Goal: Check status: Check status

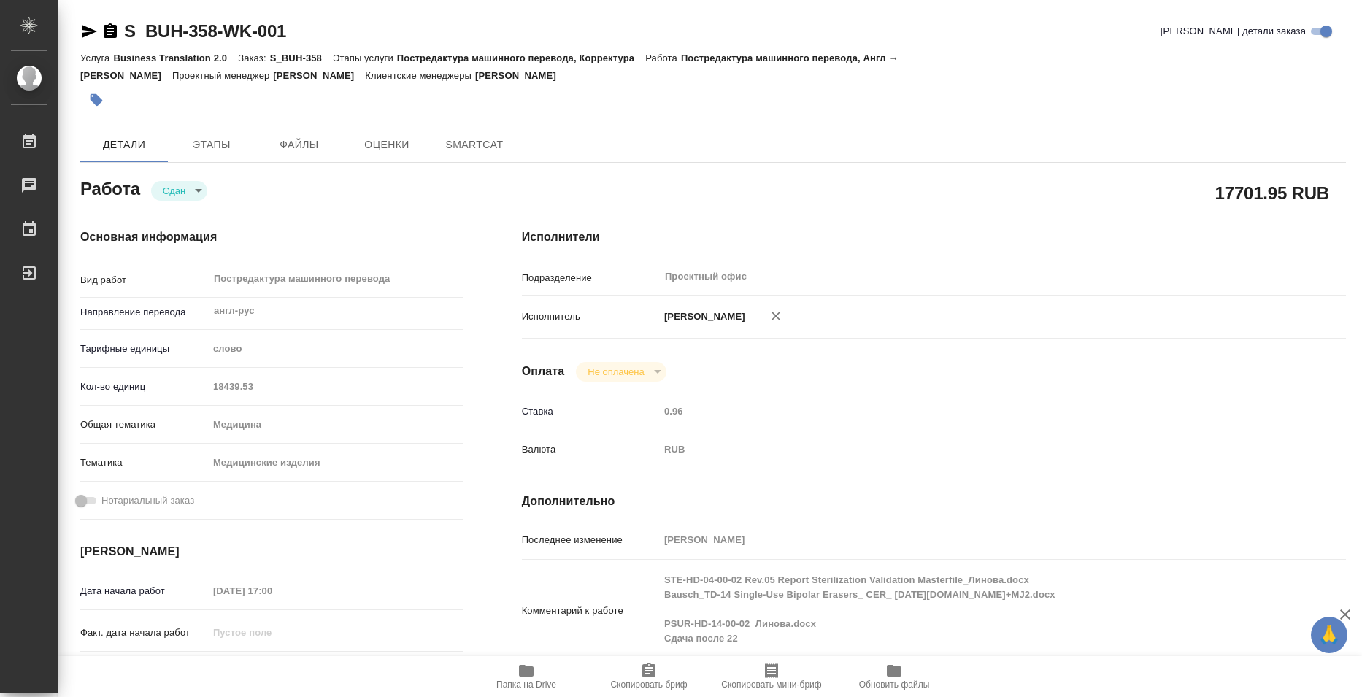
type textarea "x"
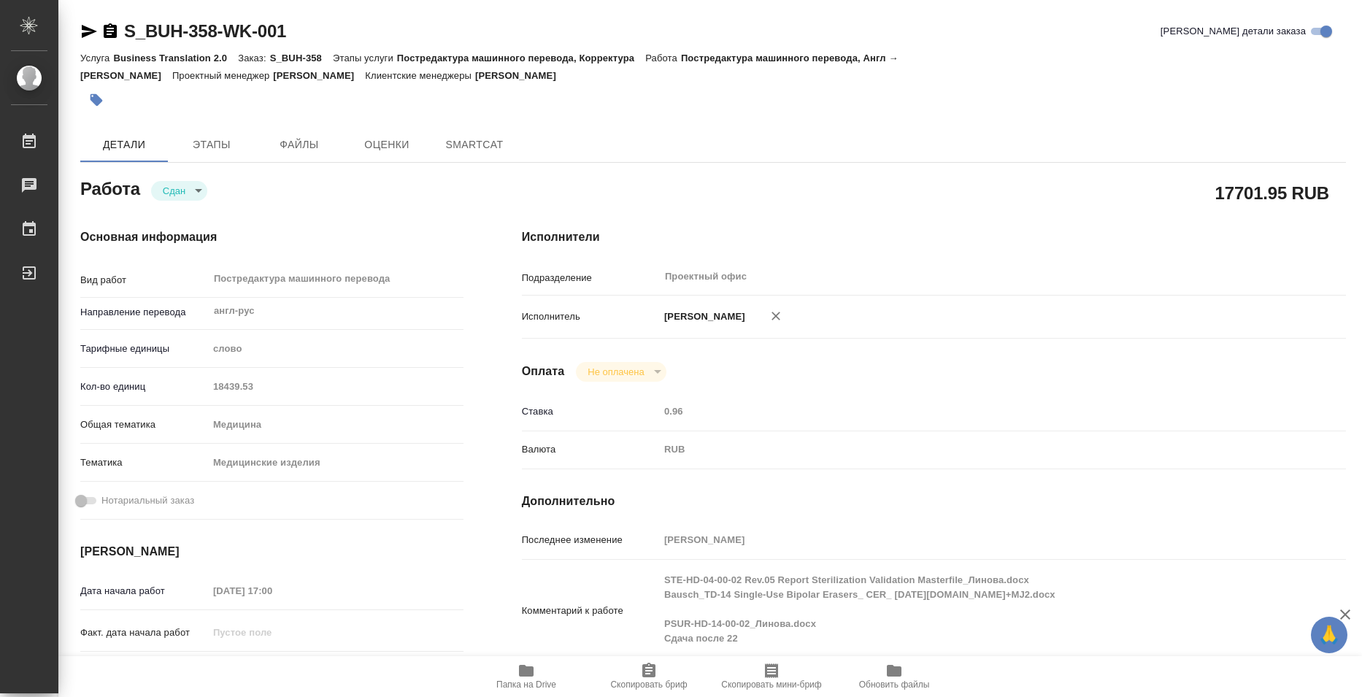
type textarea "x"
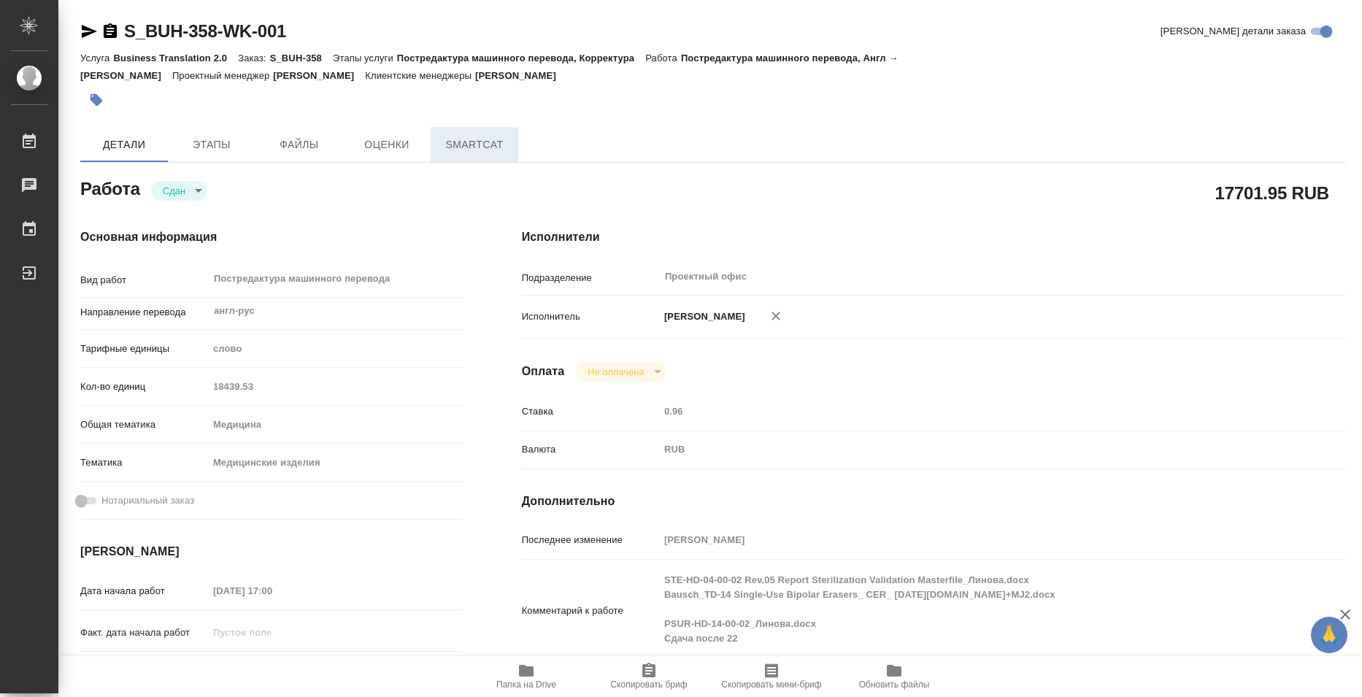
type textarea "x"
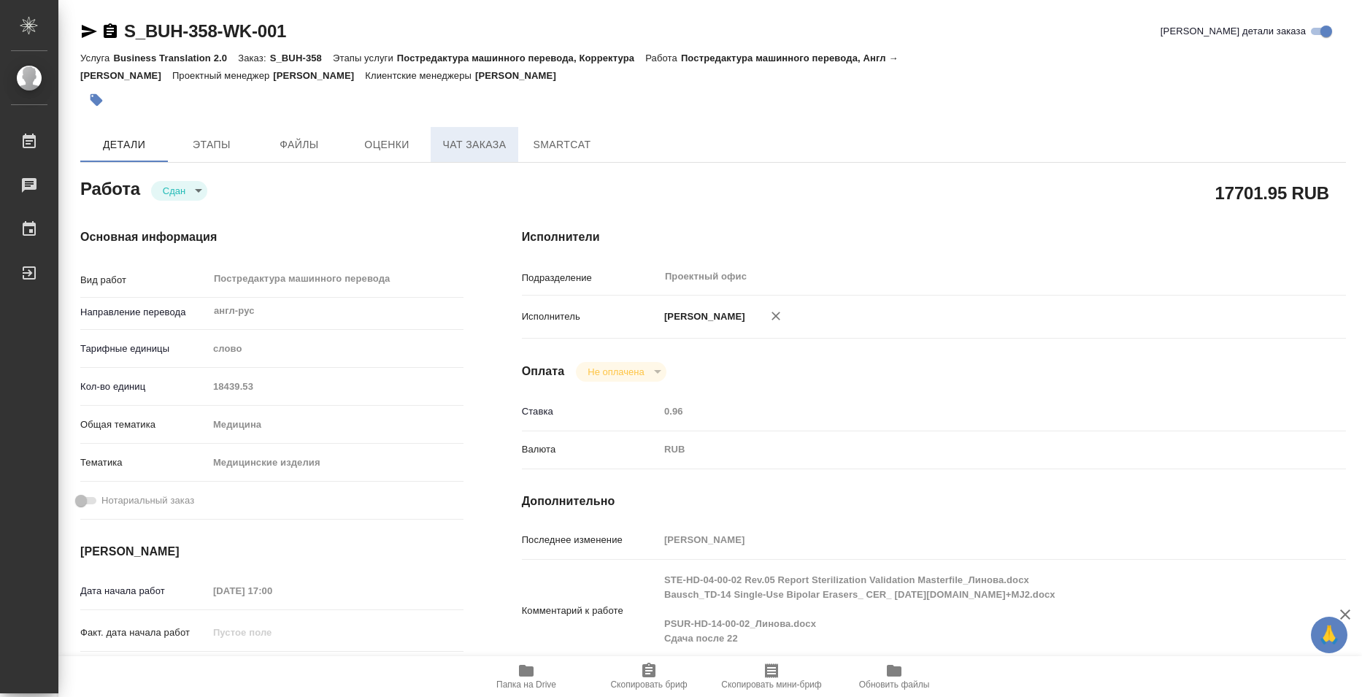
click at [482, 142] on span "Чат заказа" at bounding box center [474, 145] width 70 height 18
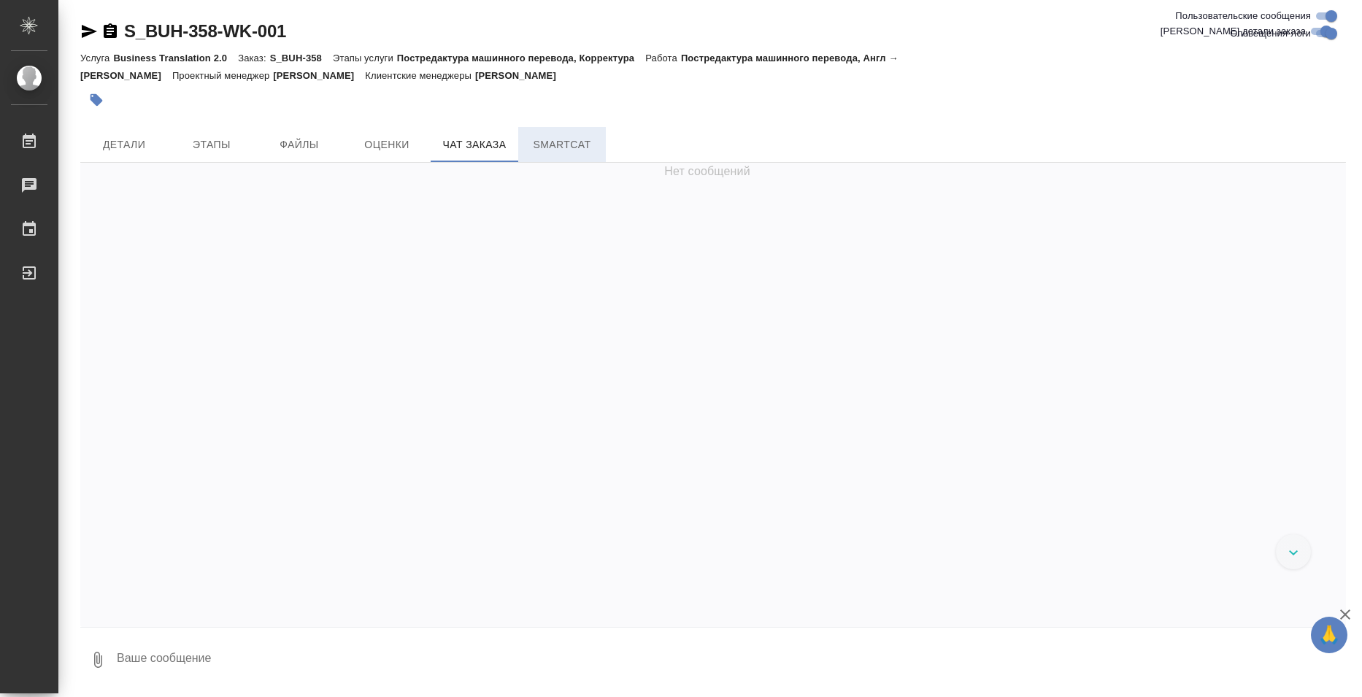
click at [566, 158] on button "SmartCat" at bounding box center [562, 144] width 88 height 35
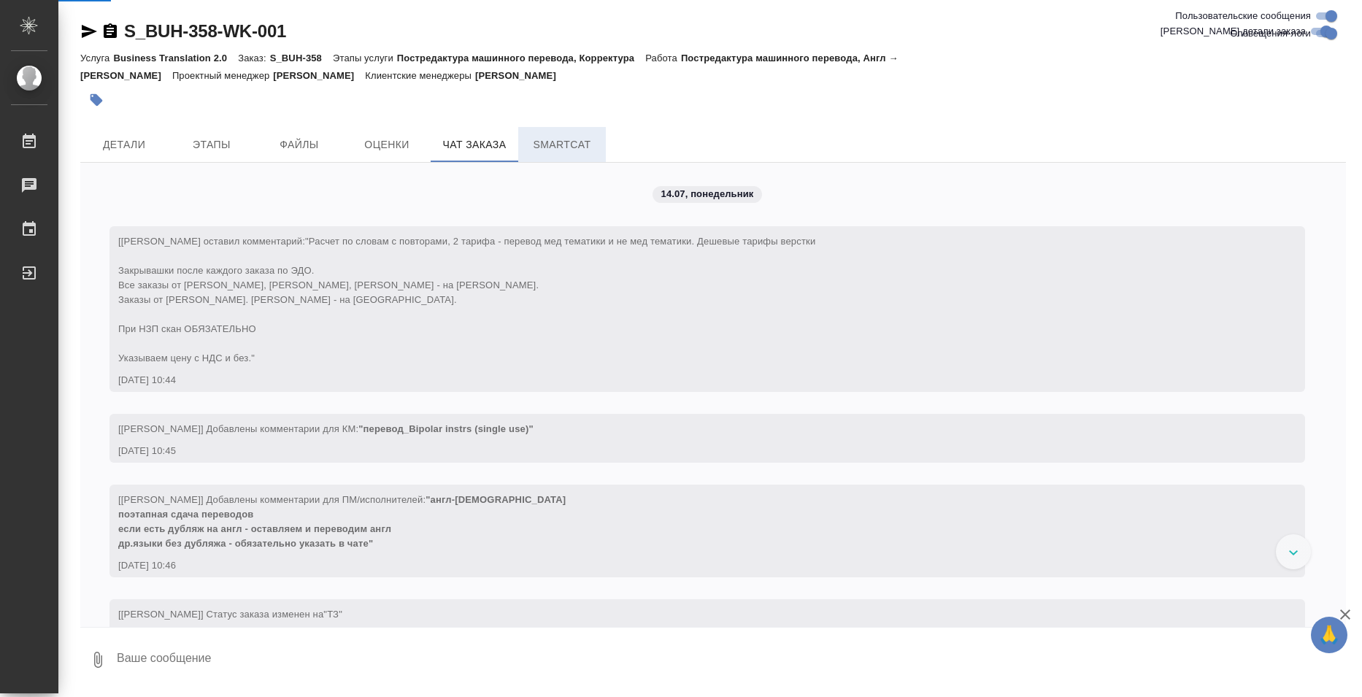
scroll to position [1779, 0]
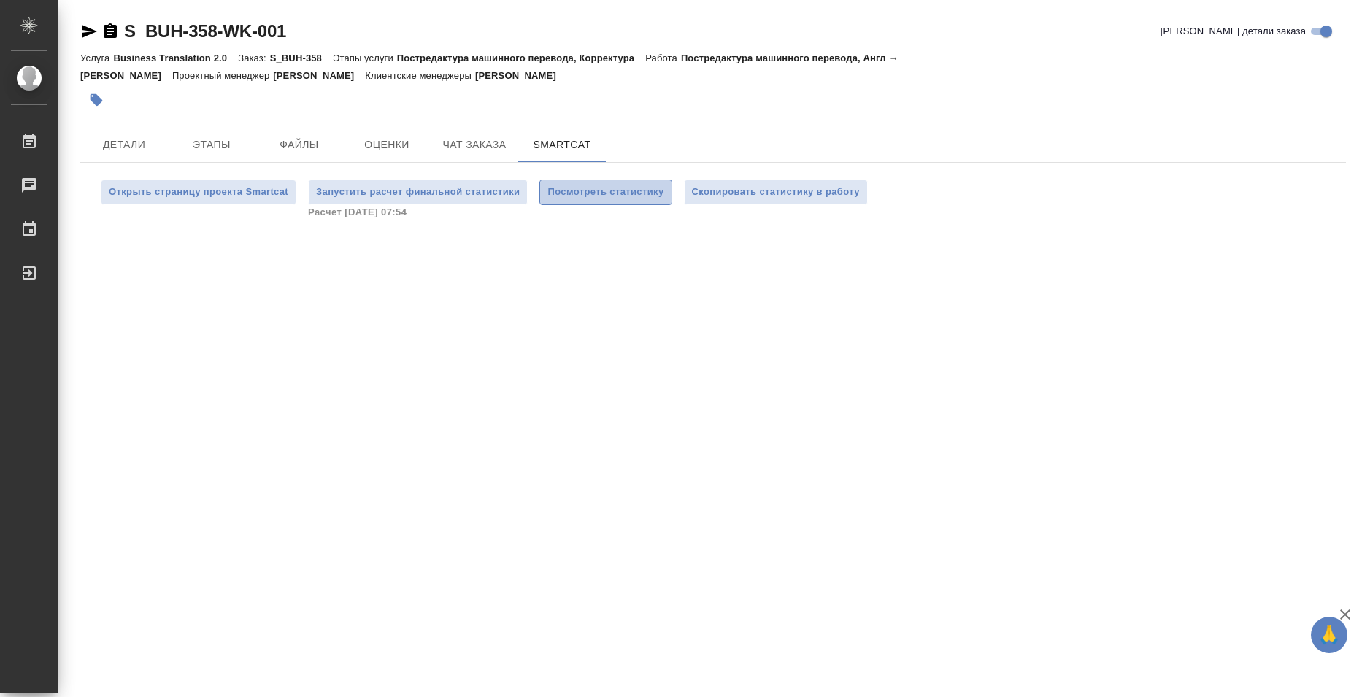
click at [569, 201] on button "Посмотреть статистику" at bounding box center [605, 193] width 132 height 26
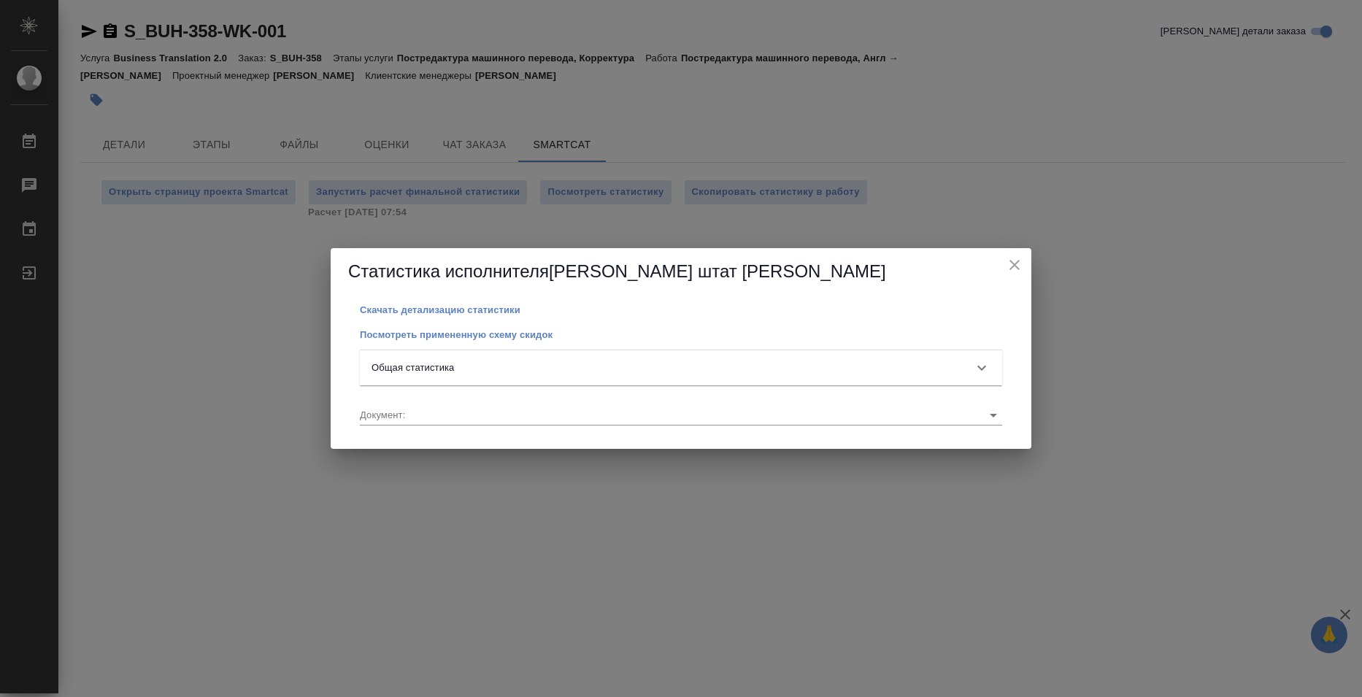
click at [636, 374] on div "Общая статистика" at bounding box center [667, 368] width 593 height 15
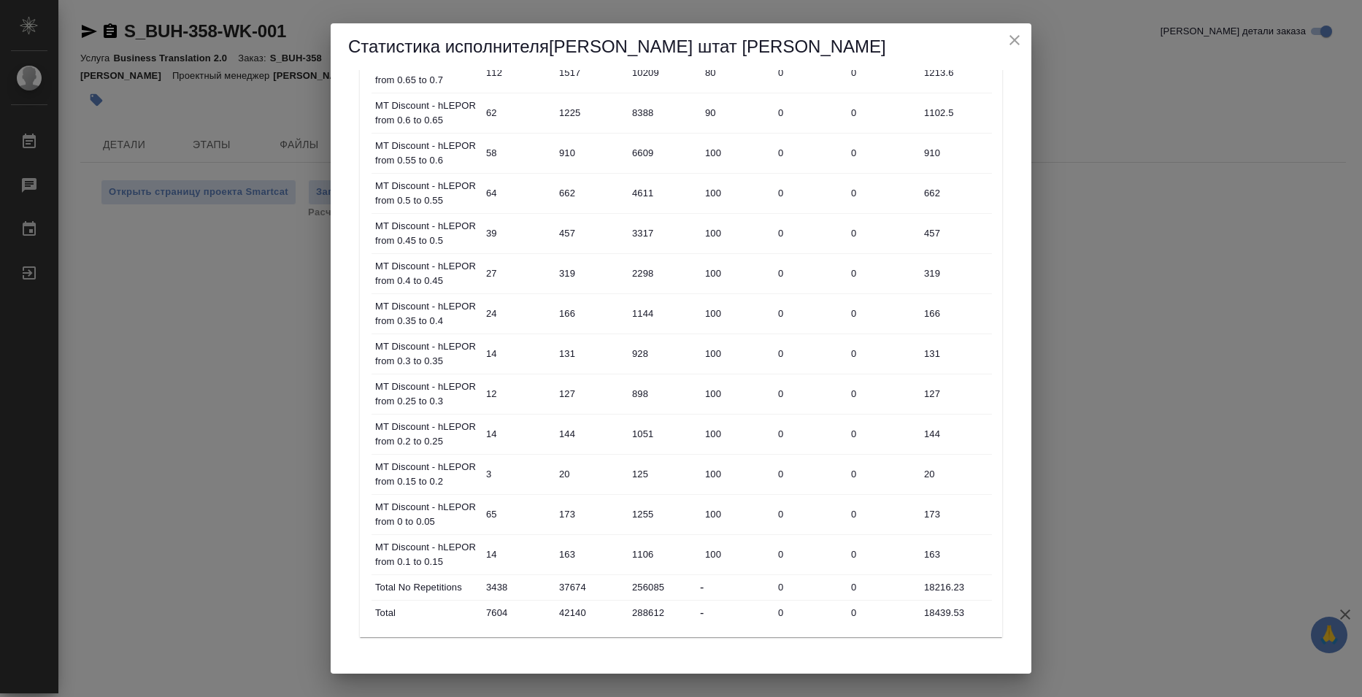
scroll to position [747, 0]
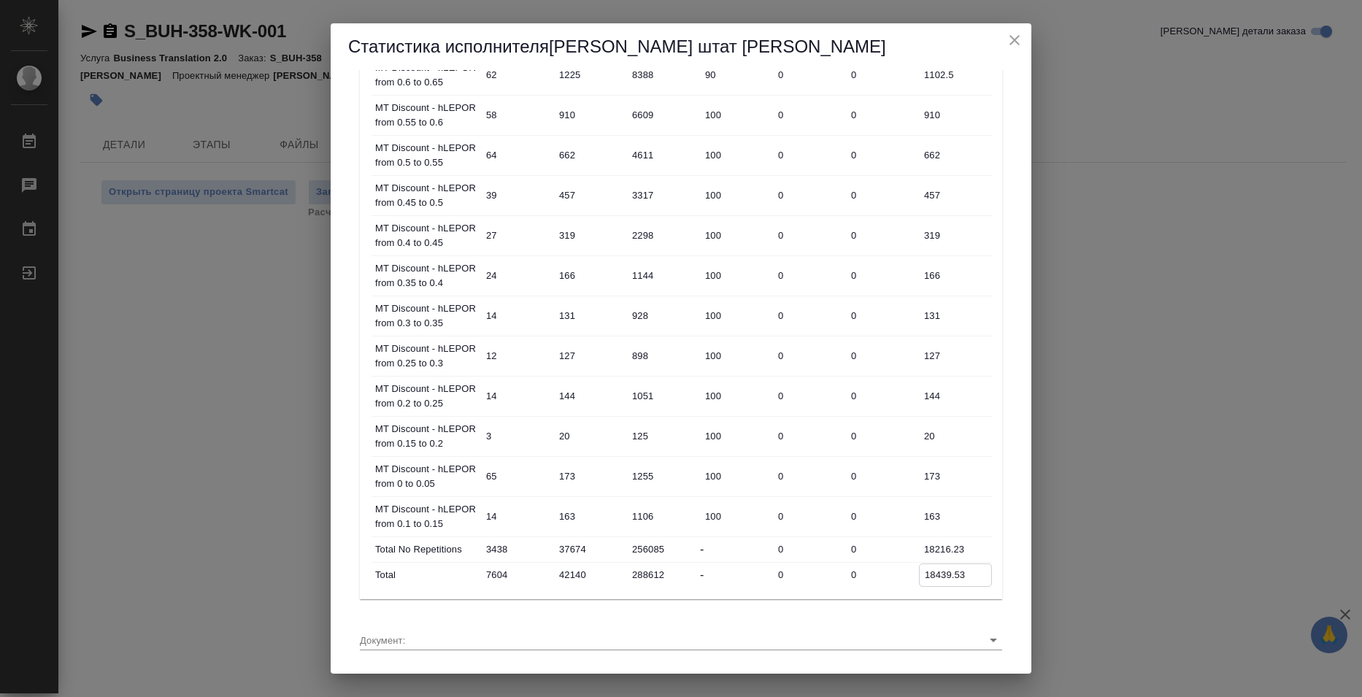
click at [934, 581] on input "18439.53" at bounding box center [956, 574] width 72 height 21
click at [1134, 346] on div "Статистика исполнителя Базюк штат Елена Скачать детализацию статистики Посмотре…" at bounding box center [681, 348] width 1362 height 697
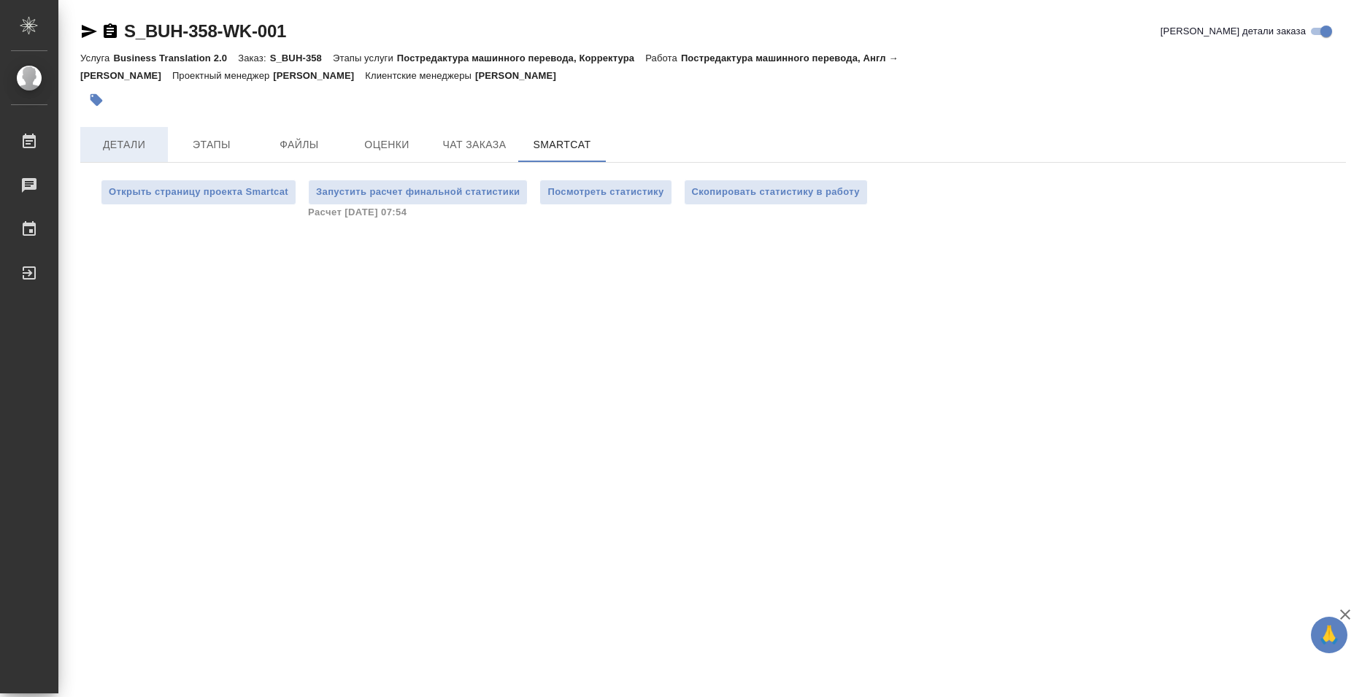
click at [109, 137] on span "Детали" at bounding box center [124, 145] width 70 height 18
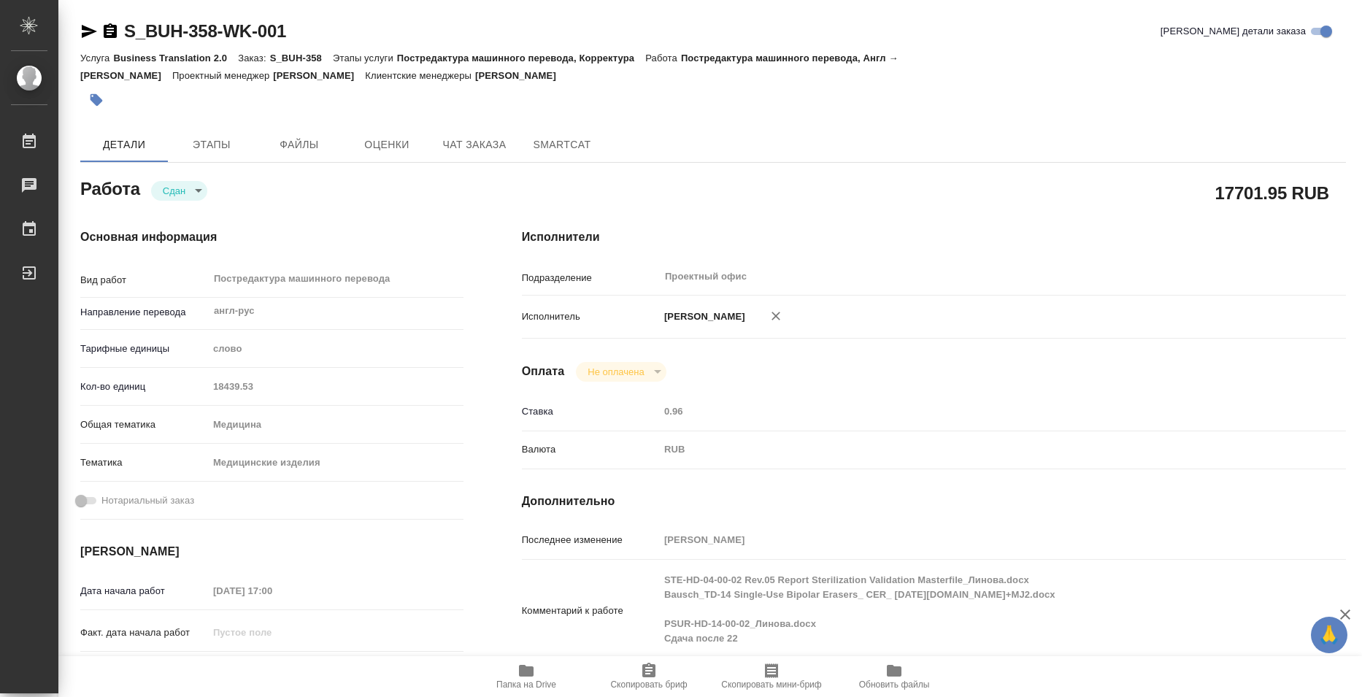
type textarea "x"
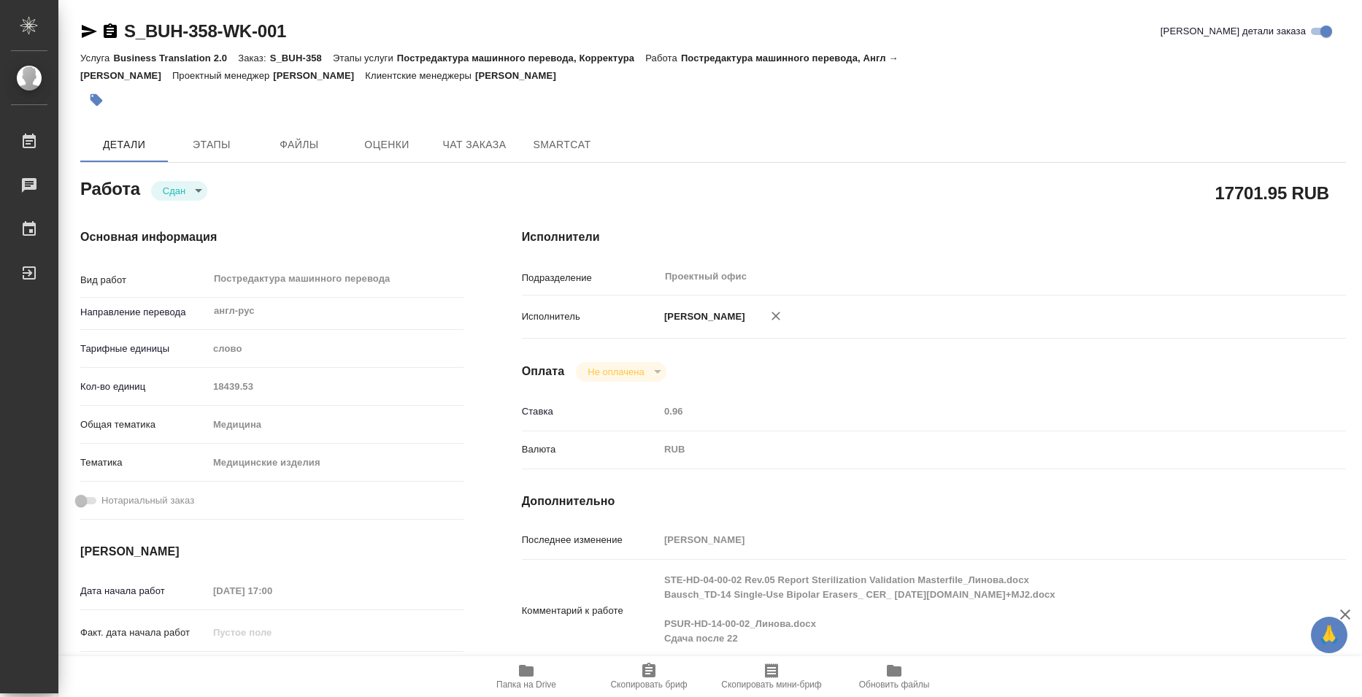
type textarea "x"
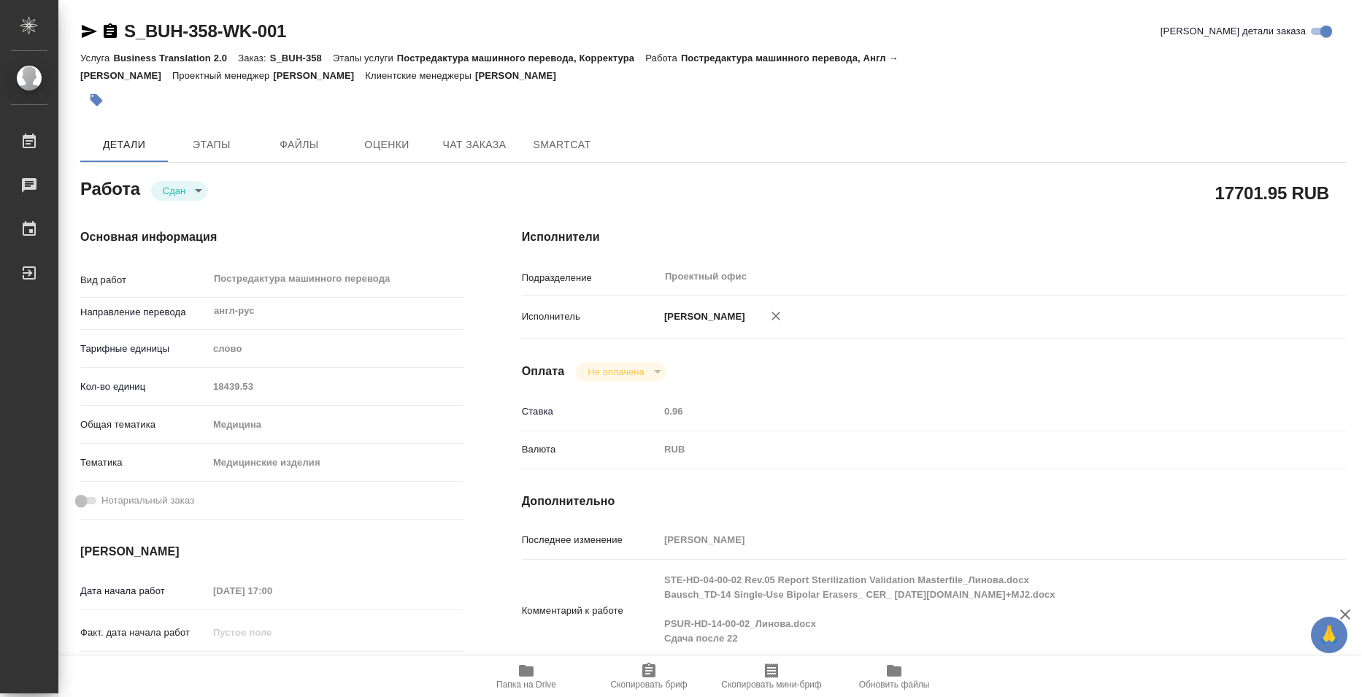
type textarea "x"
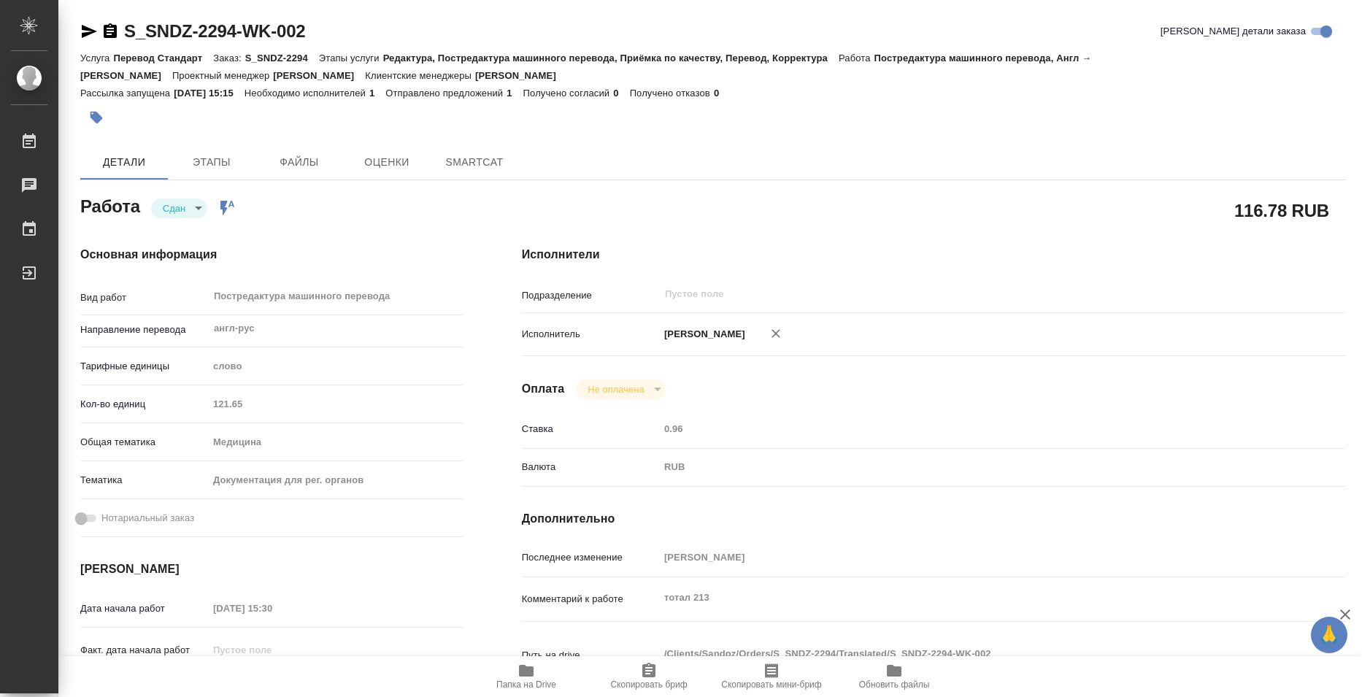
type textarea "x"
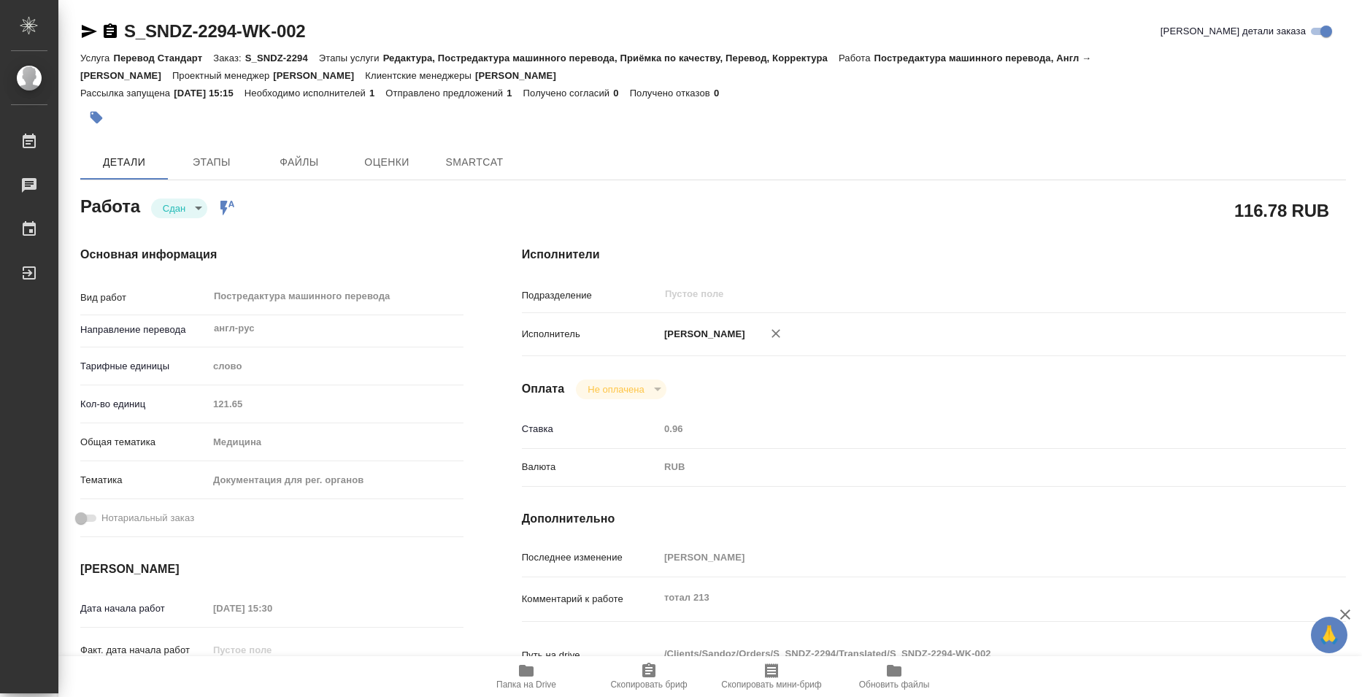
type textarea "x"
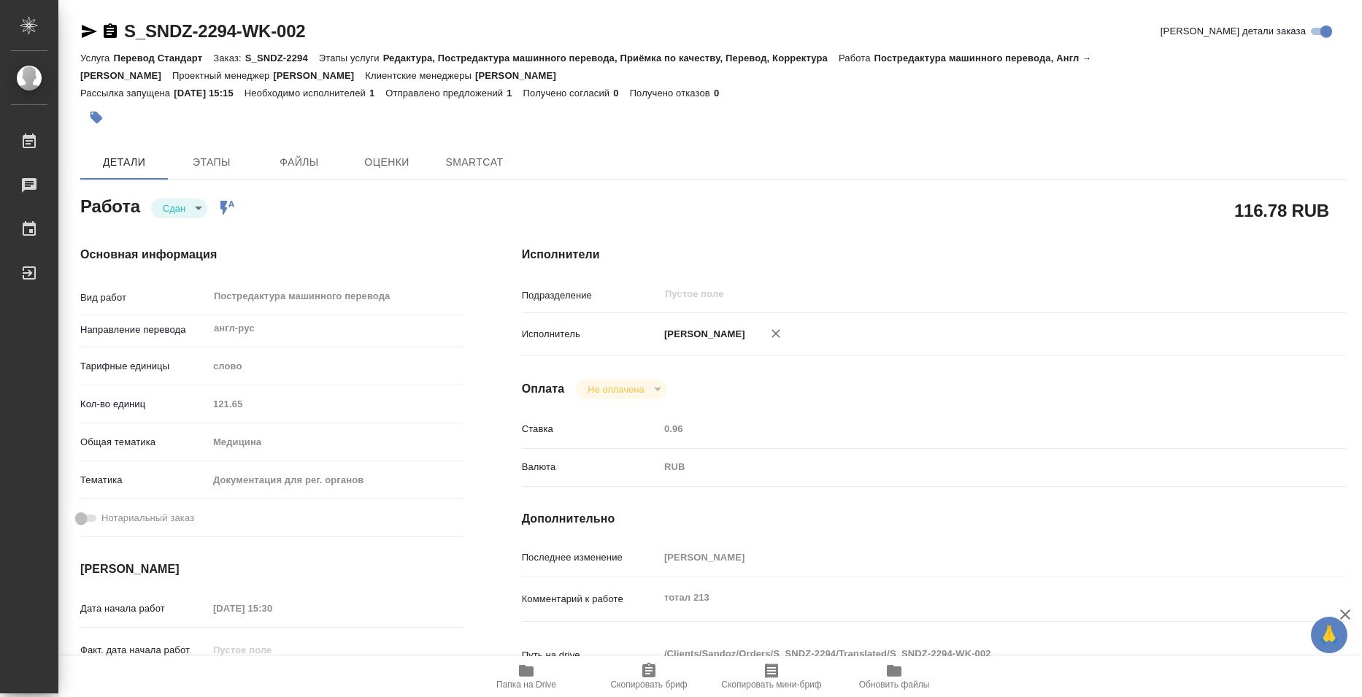
type textarea "x"
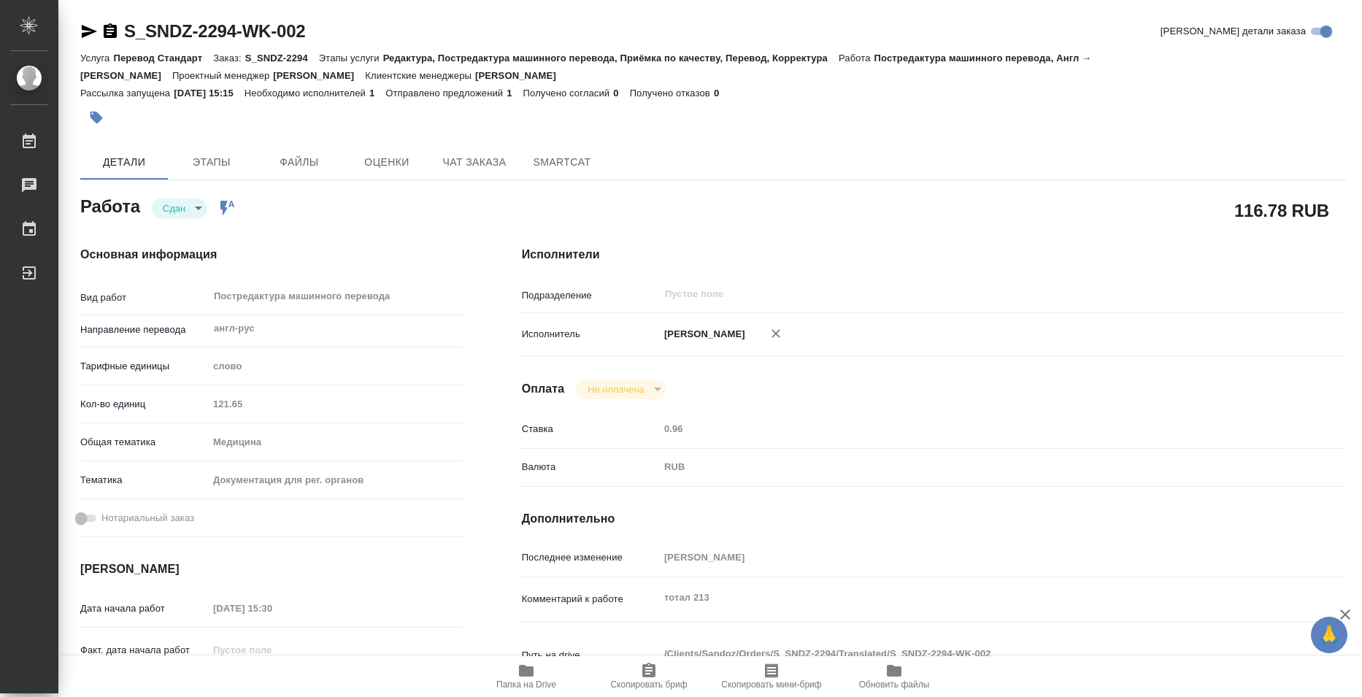
type textarea "x"
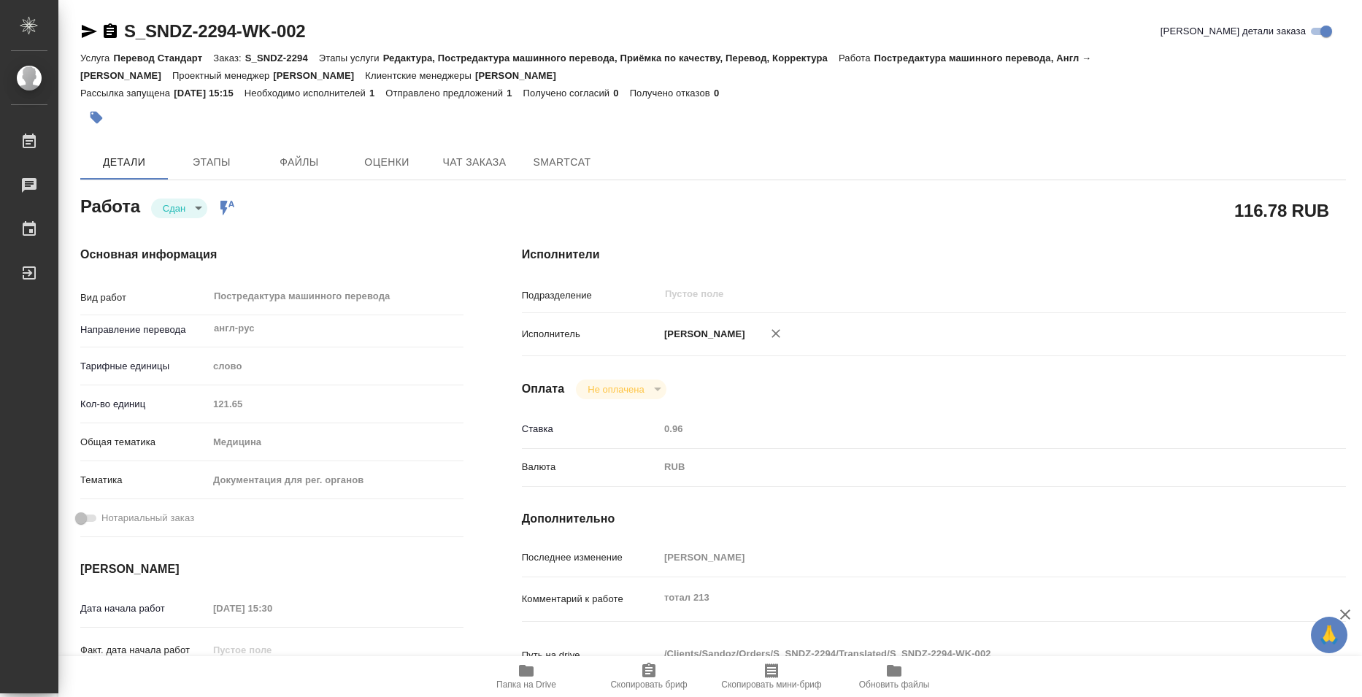
type textarea "x"
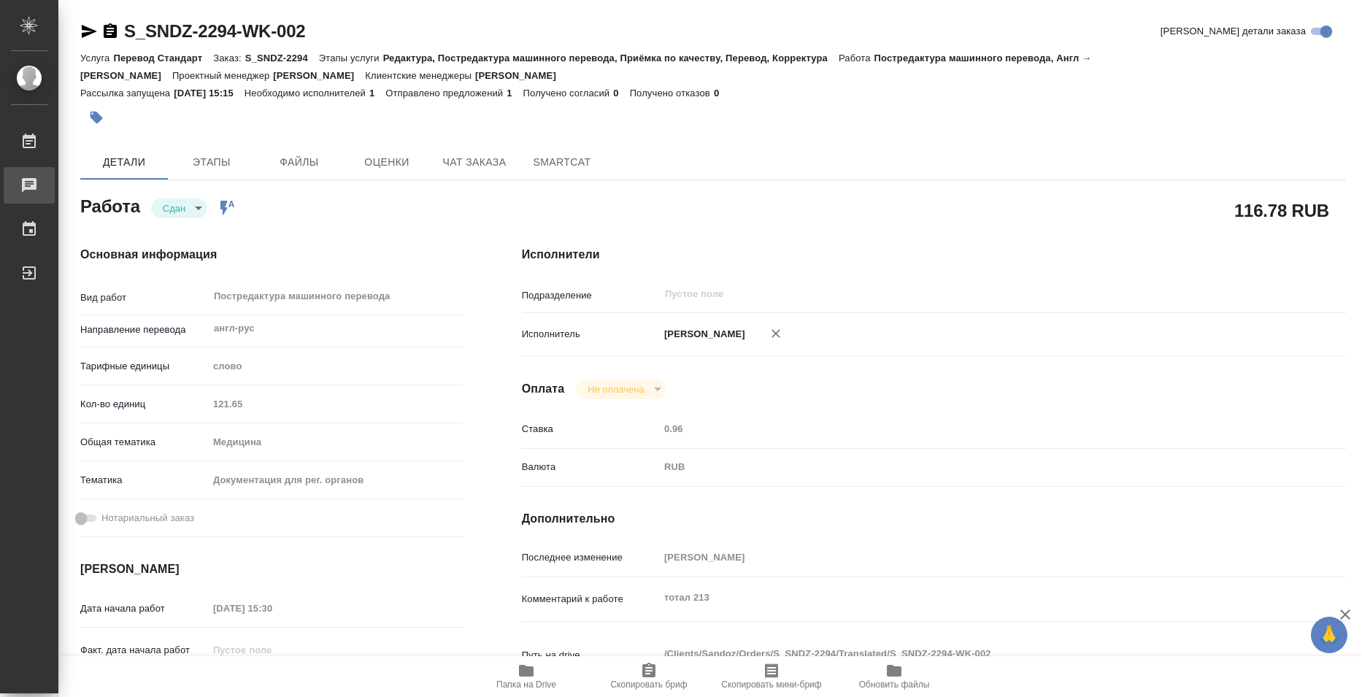
type textarea "x"
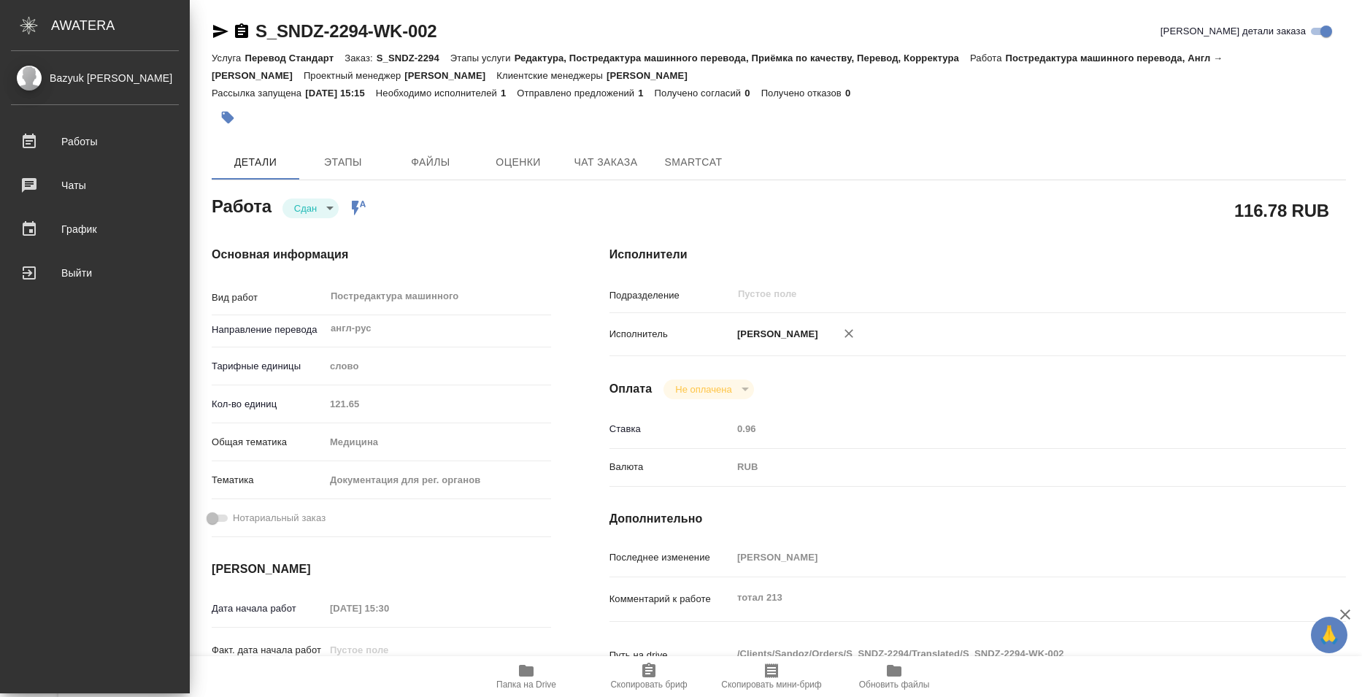
type textarea "x"
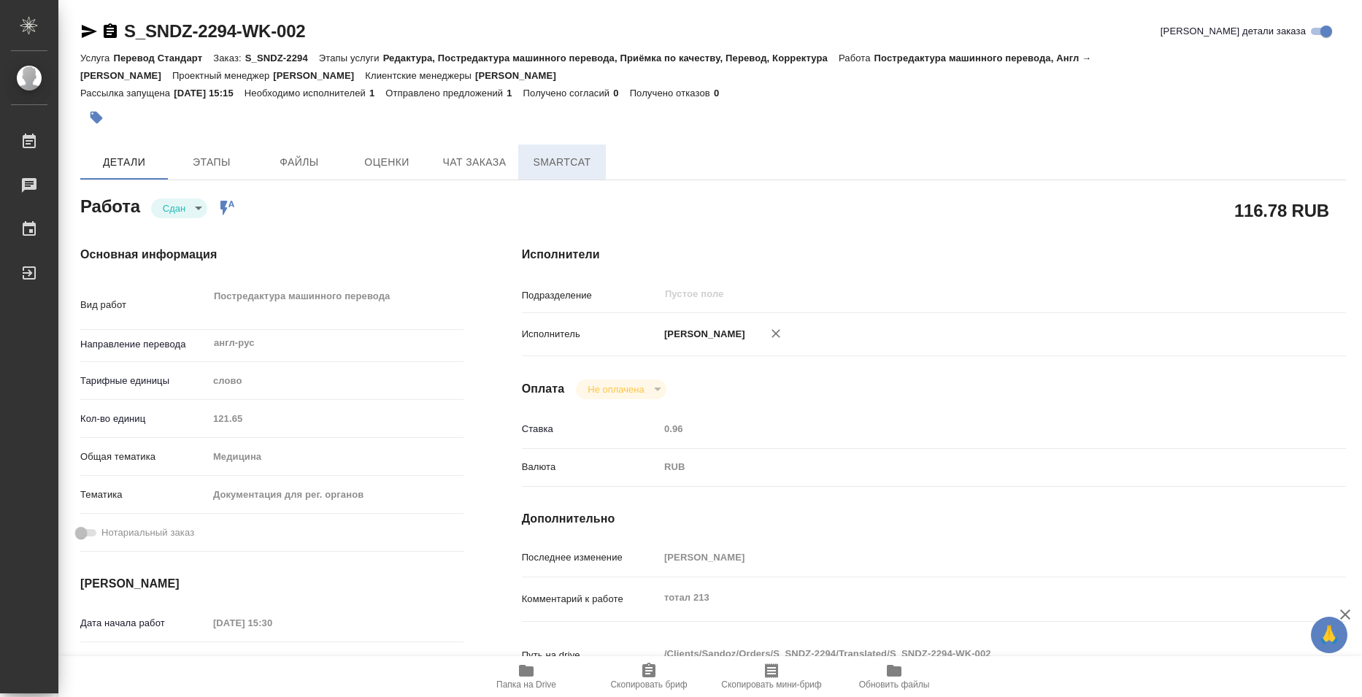
click at [559, 146] on button "SmartCat" at bounding box center [562, 162] width 88 height 35
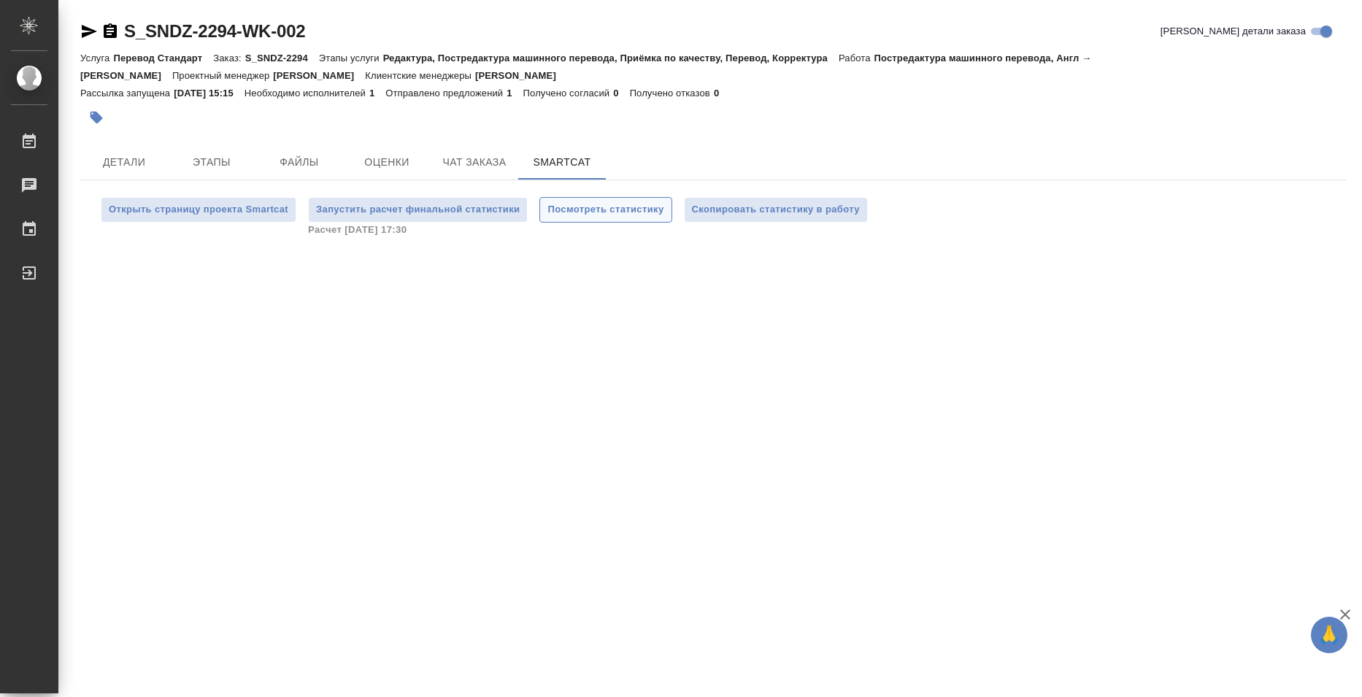
click at [598, 207] on span "Посмотреть статистику" at bounding box center [605, 209] width 116 height 17
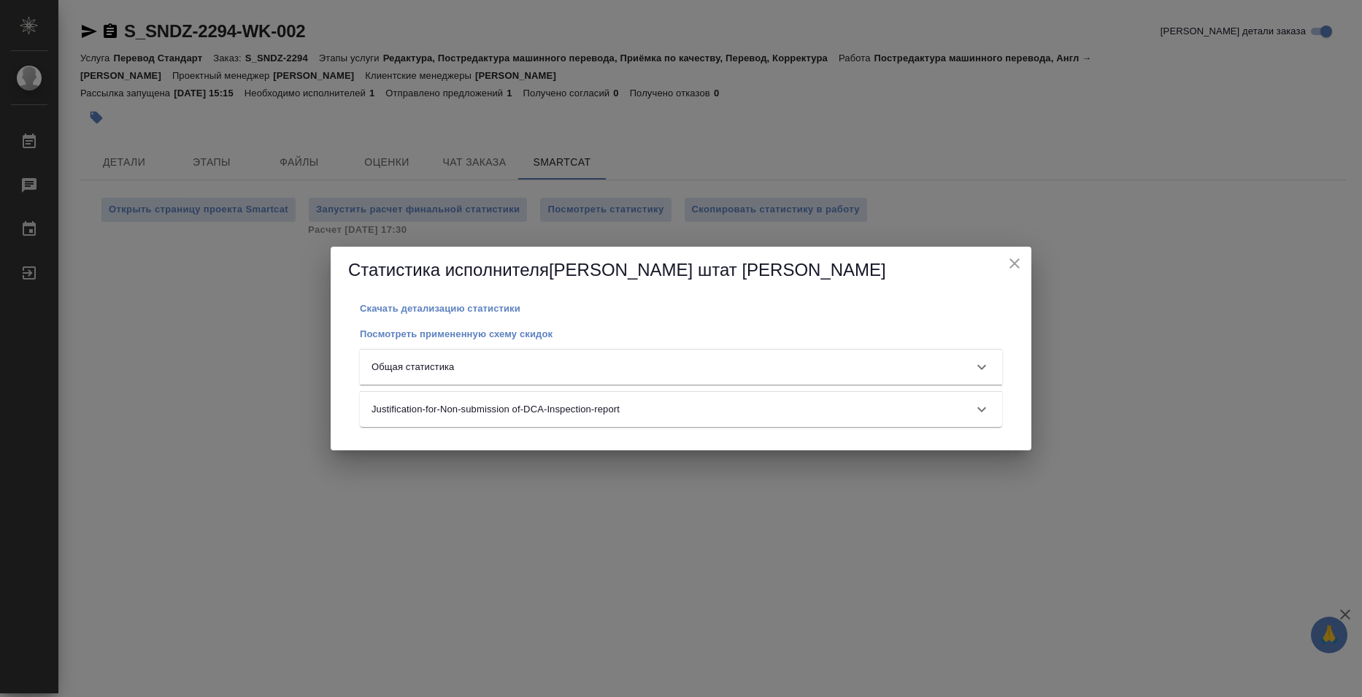
click at [531, 369] on div "Общая статистика" at bounding box center [667, 367] width 593 height 15
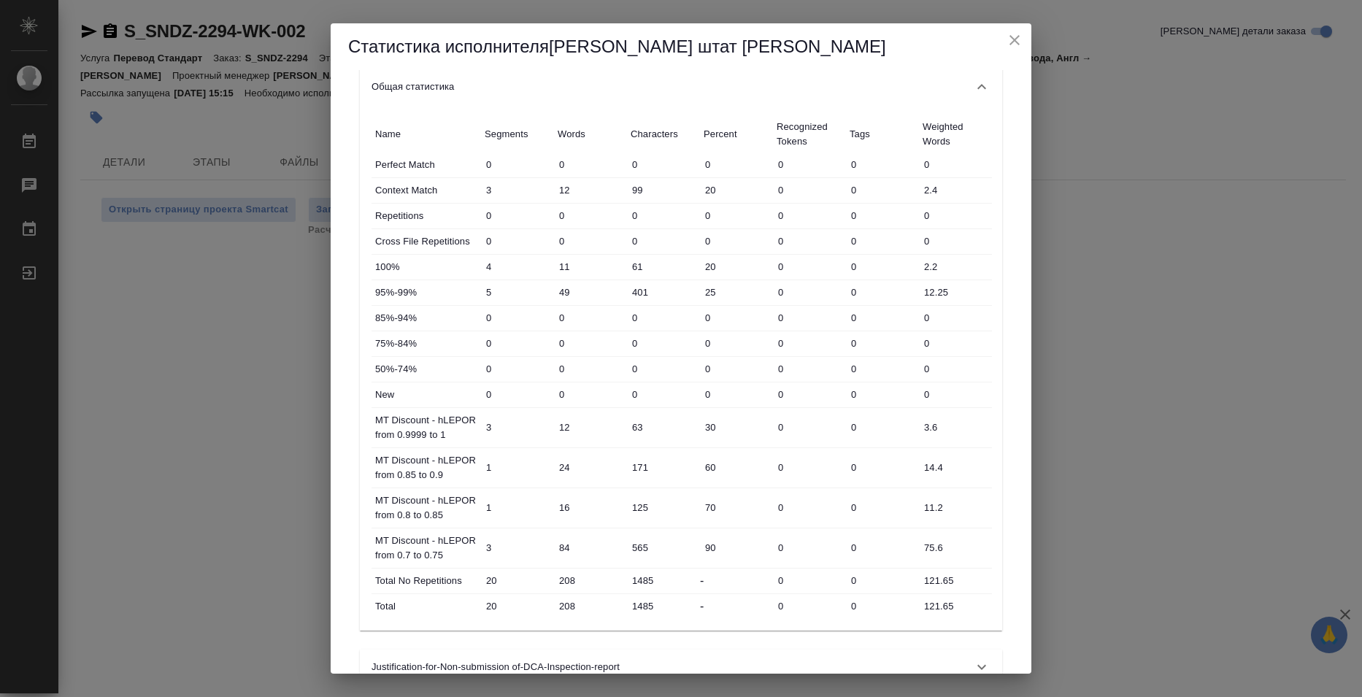
scroll to position [108, 0]
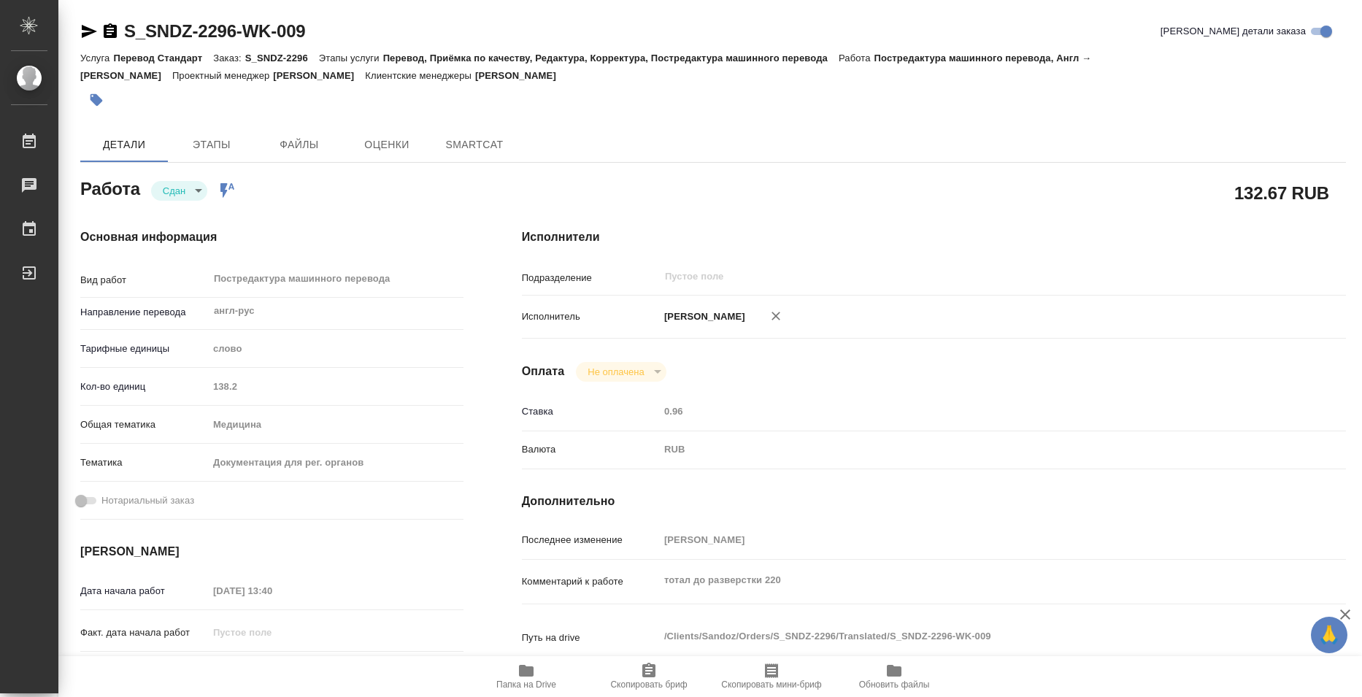
type textarea "x"
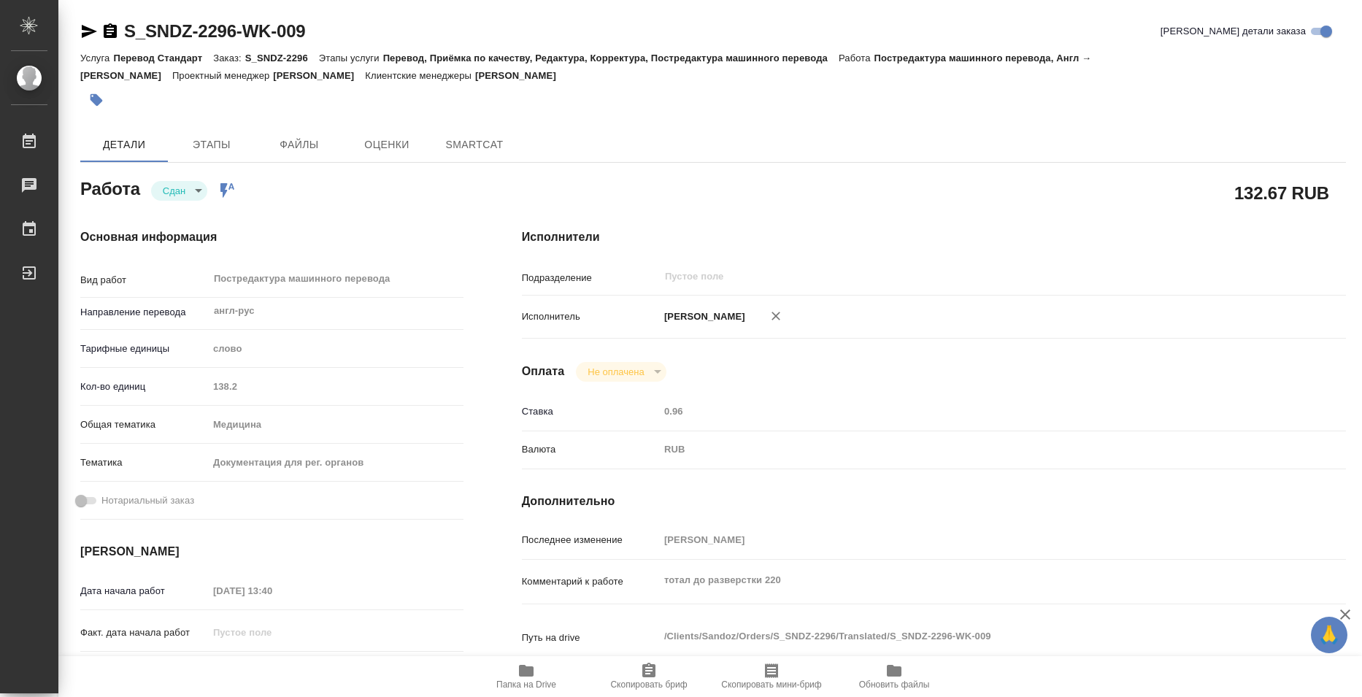
type textarea "x"
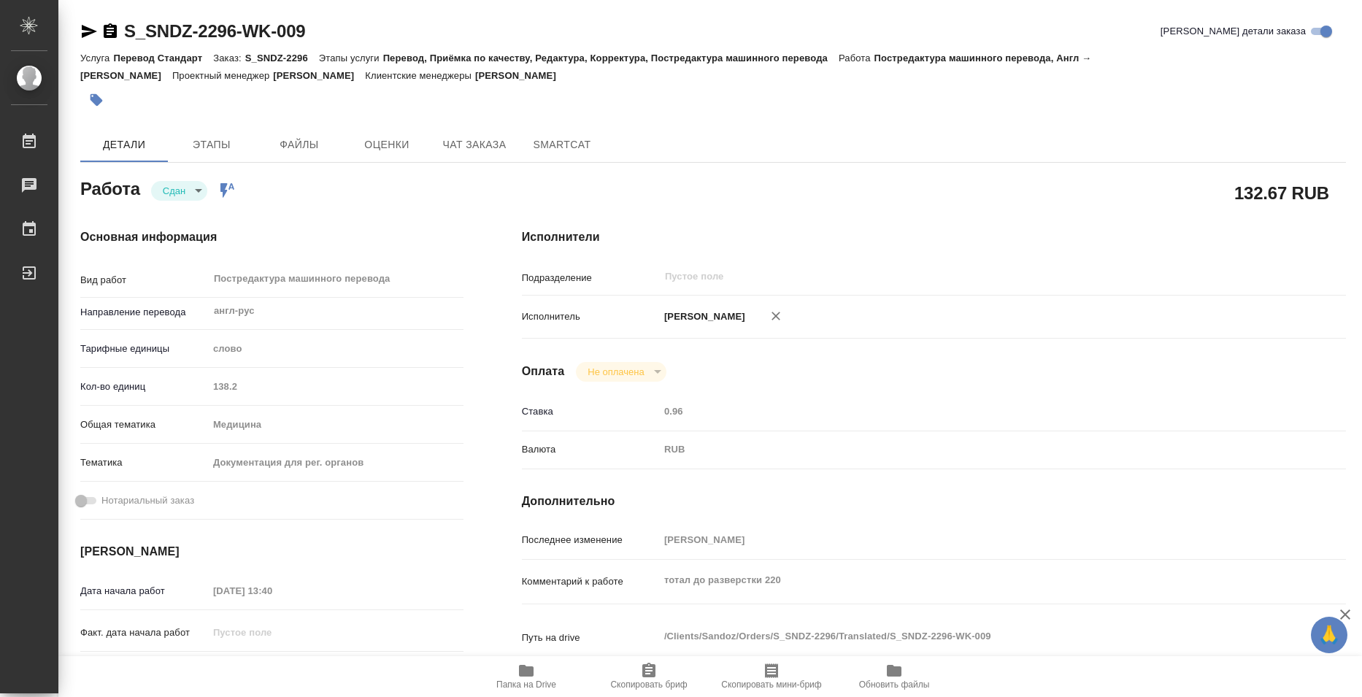
type textarea "x"
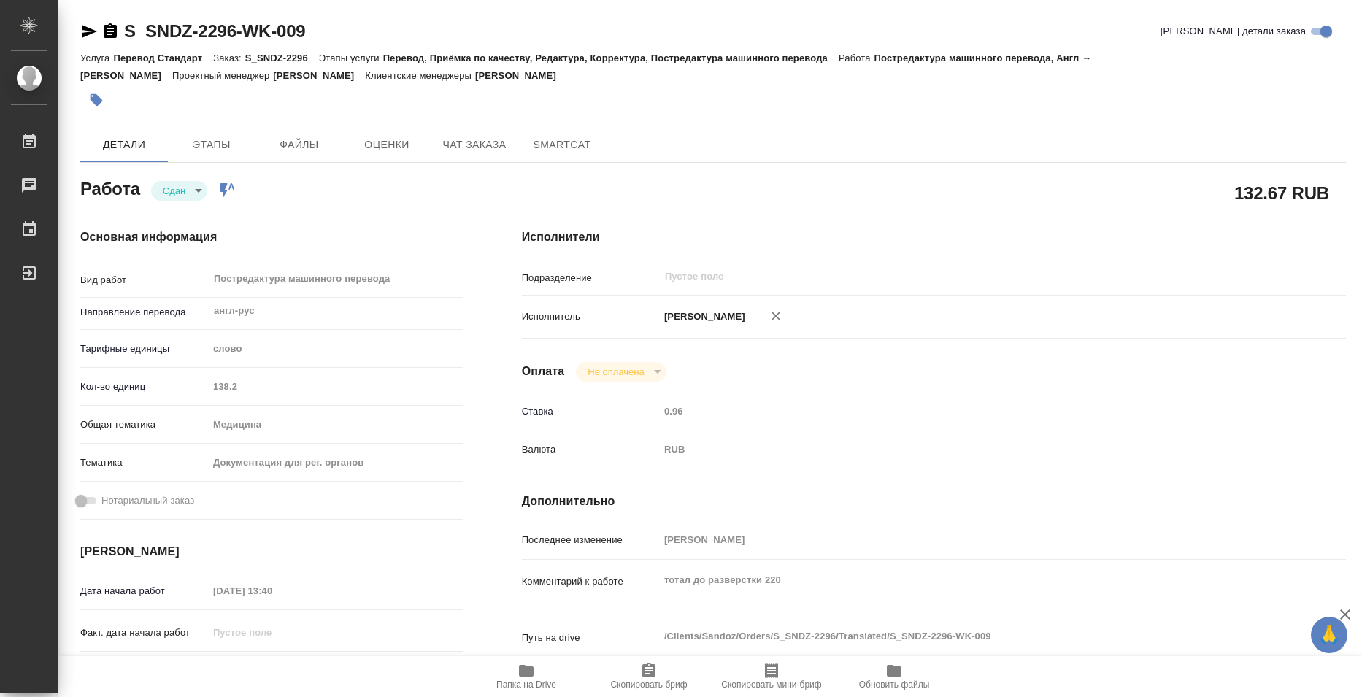
type textarea "x"
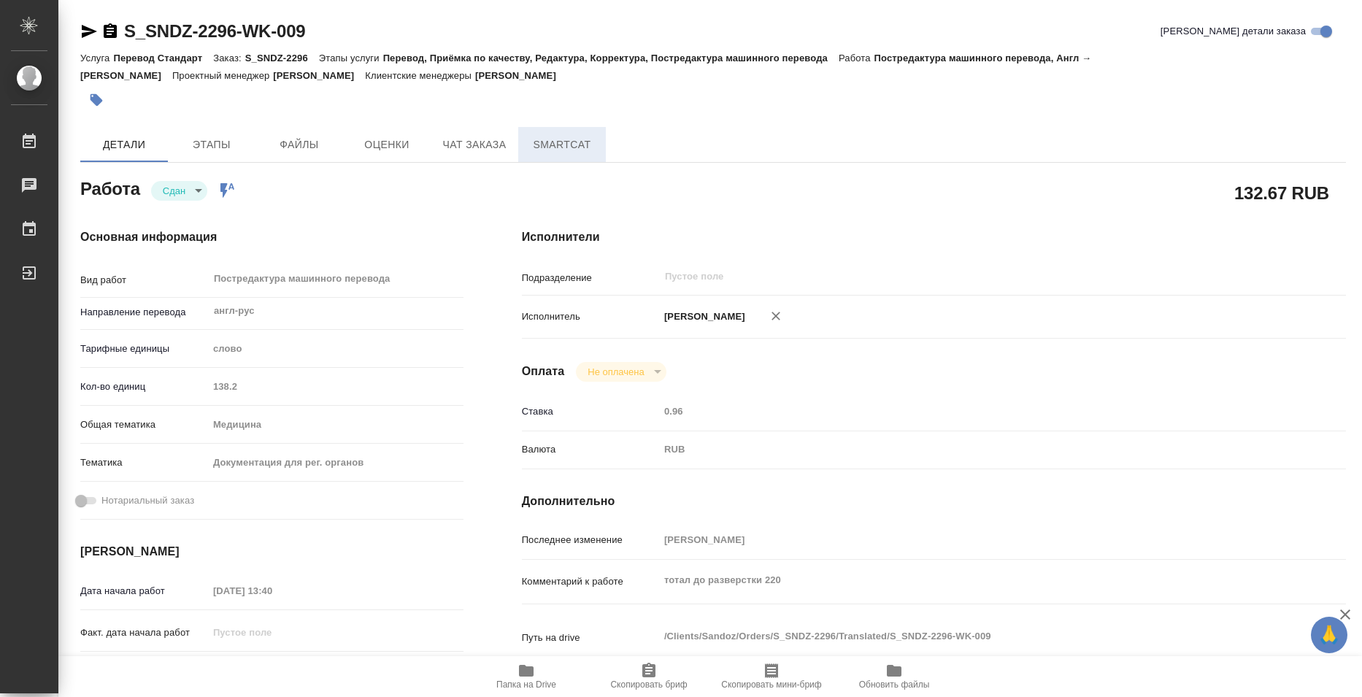
click at [564, 146] on span "SmartCat" at bounding box center [562, 145] width 70 height 18
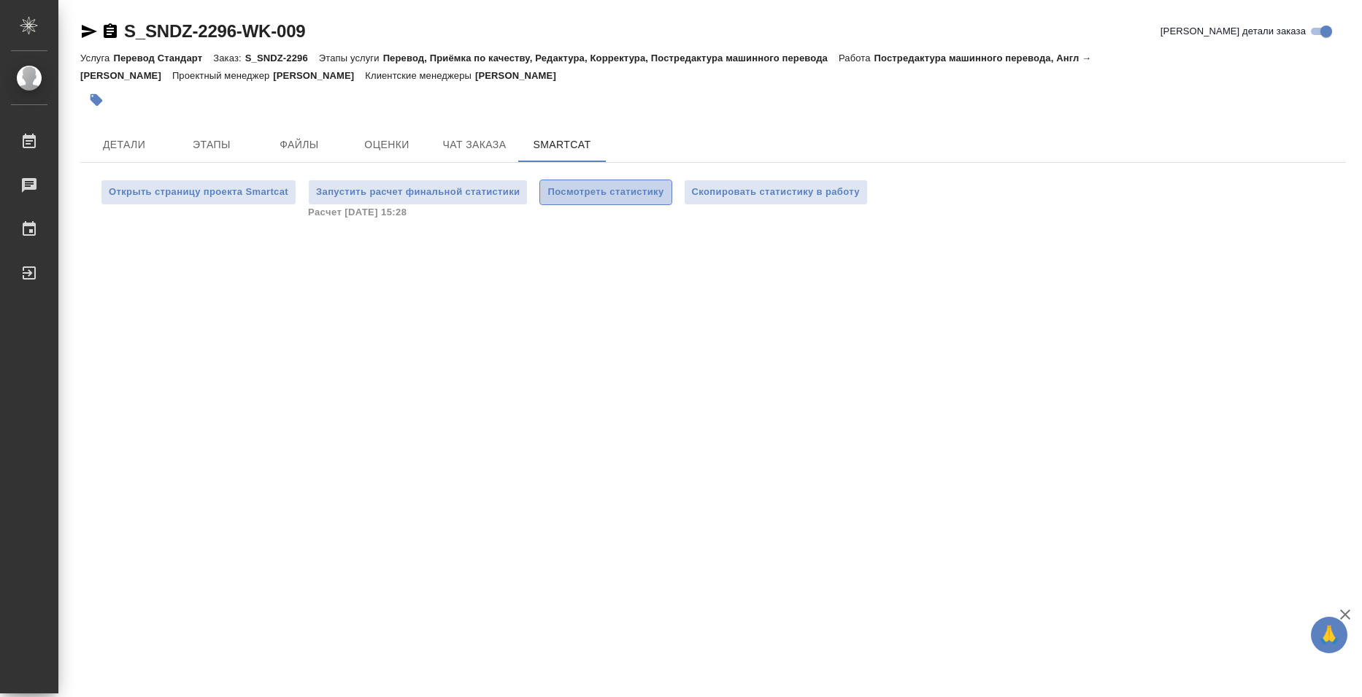
click at [637, 194] on span "Посмотреть статистику" at bounding box center [605, 192] width 116 height 17
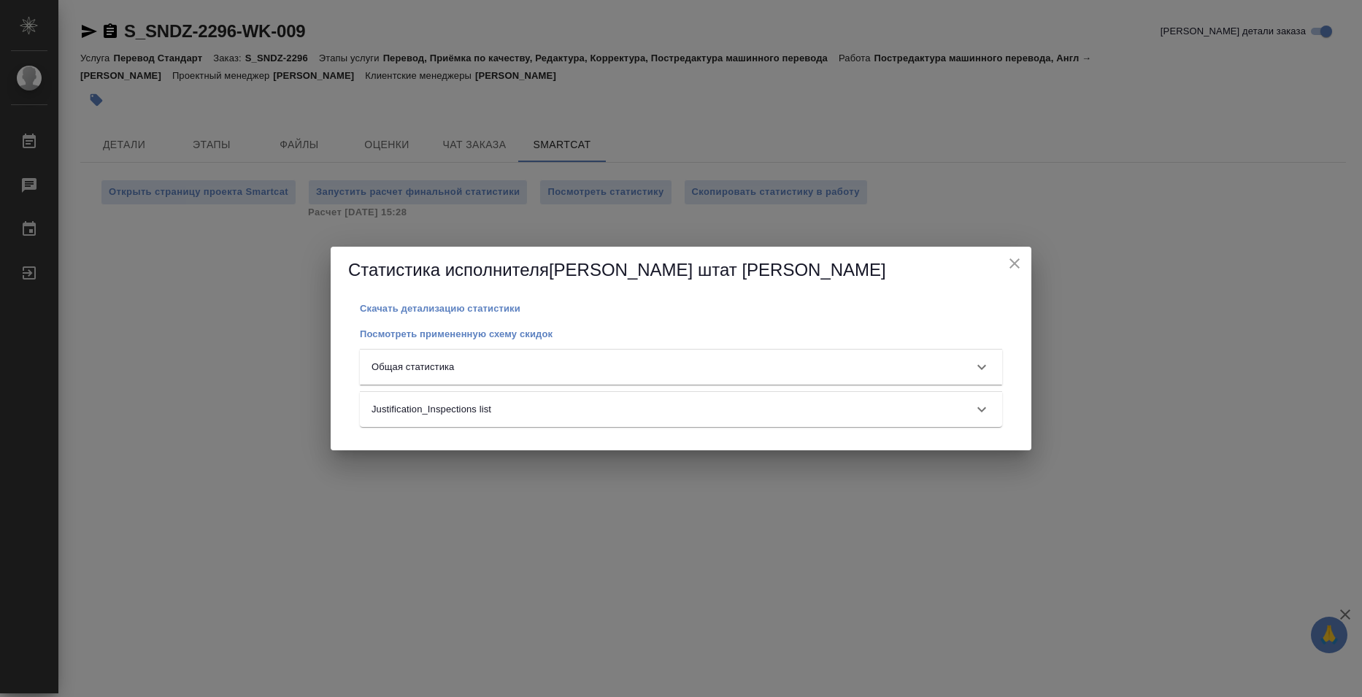
click at [639, 365] on div "Общая статистика" at bounding box center [667, 367] width 593 height 15
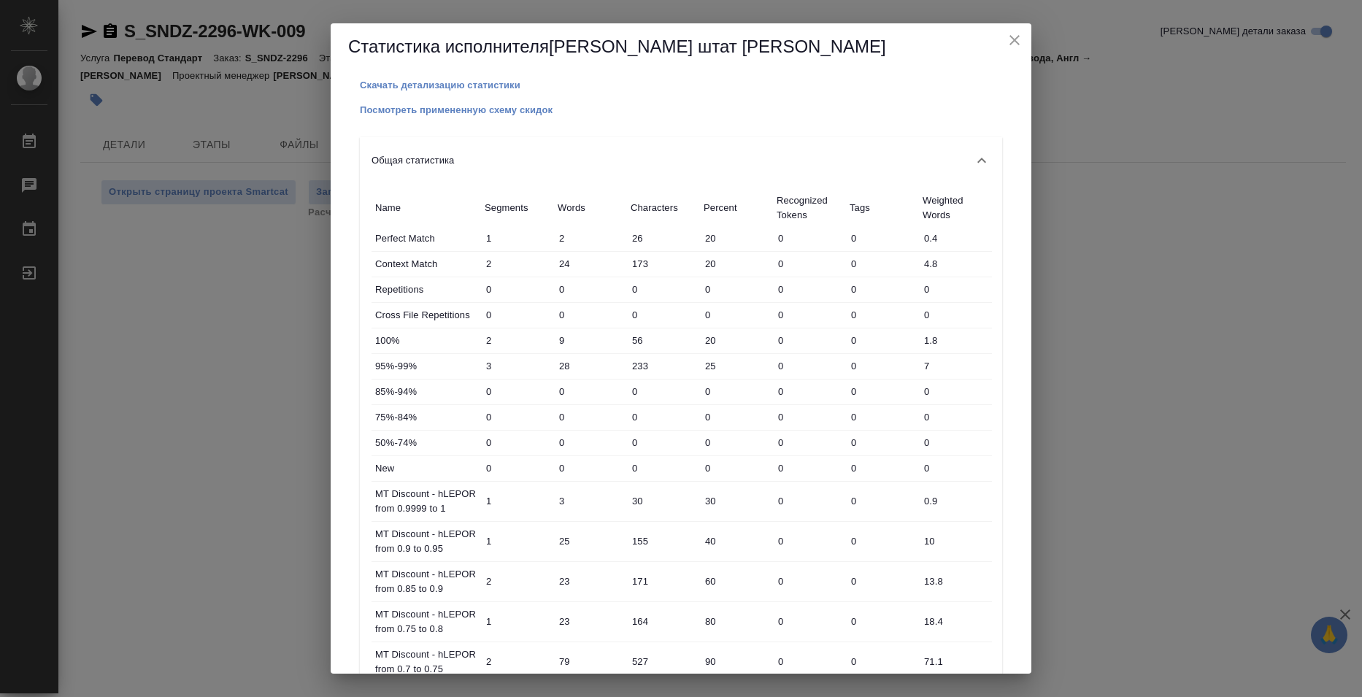
scroll to position [228, 0]
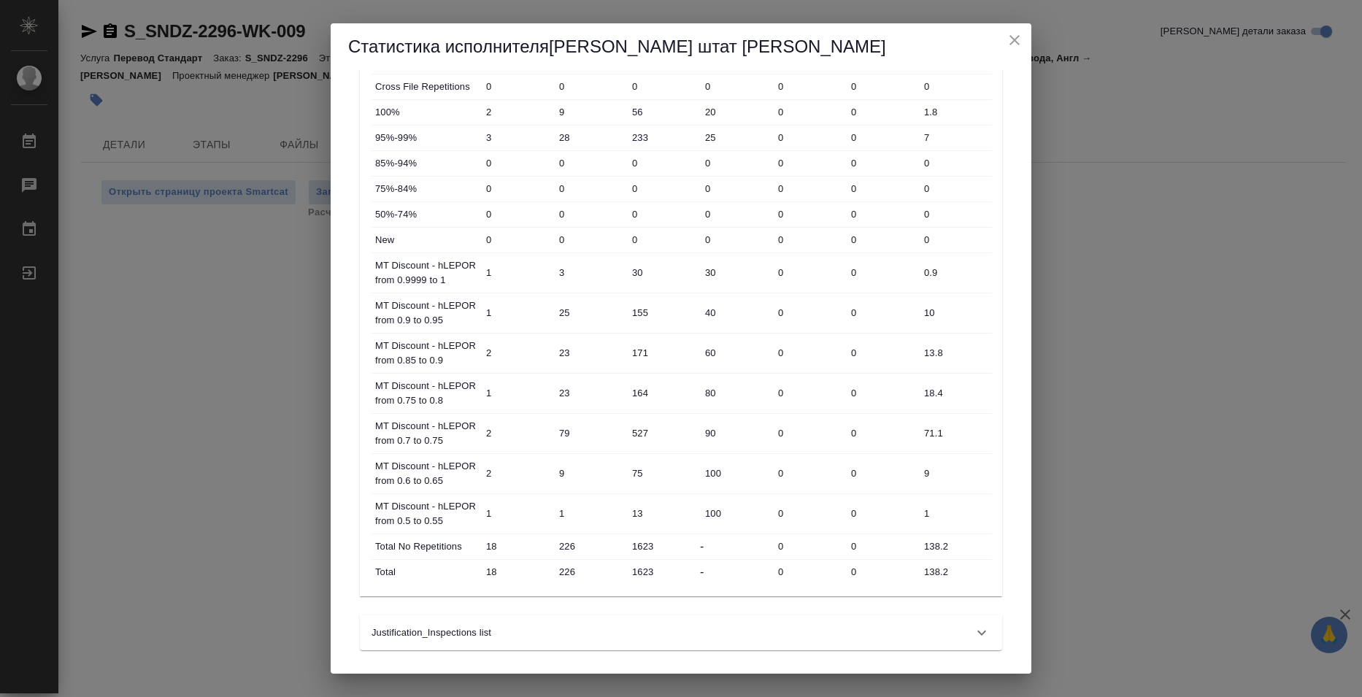
click at [1011, 34] on icon "close" at bounding box center [1015, 40] width 18 height 18
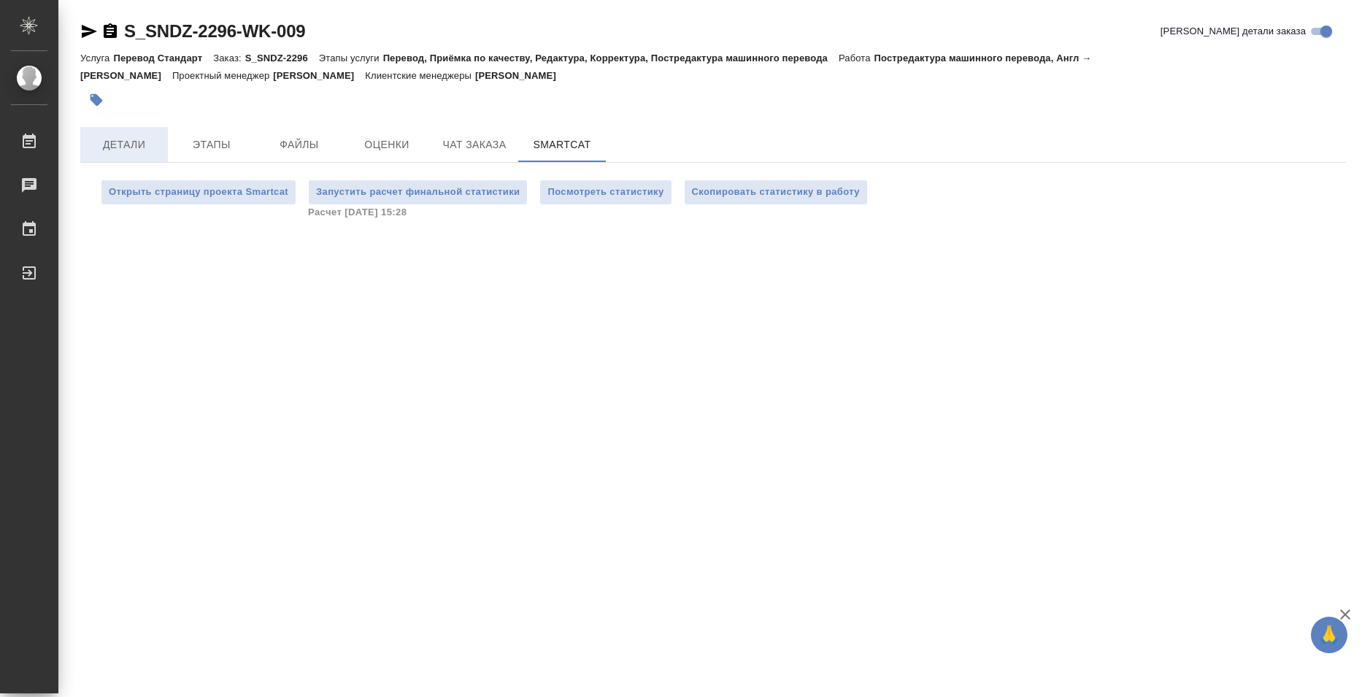
click at [136, 150] on span "Детали" at bounding box center [124, 145] width 70 height 18
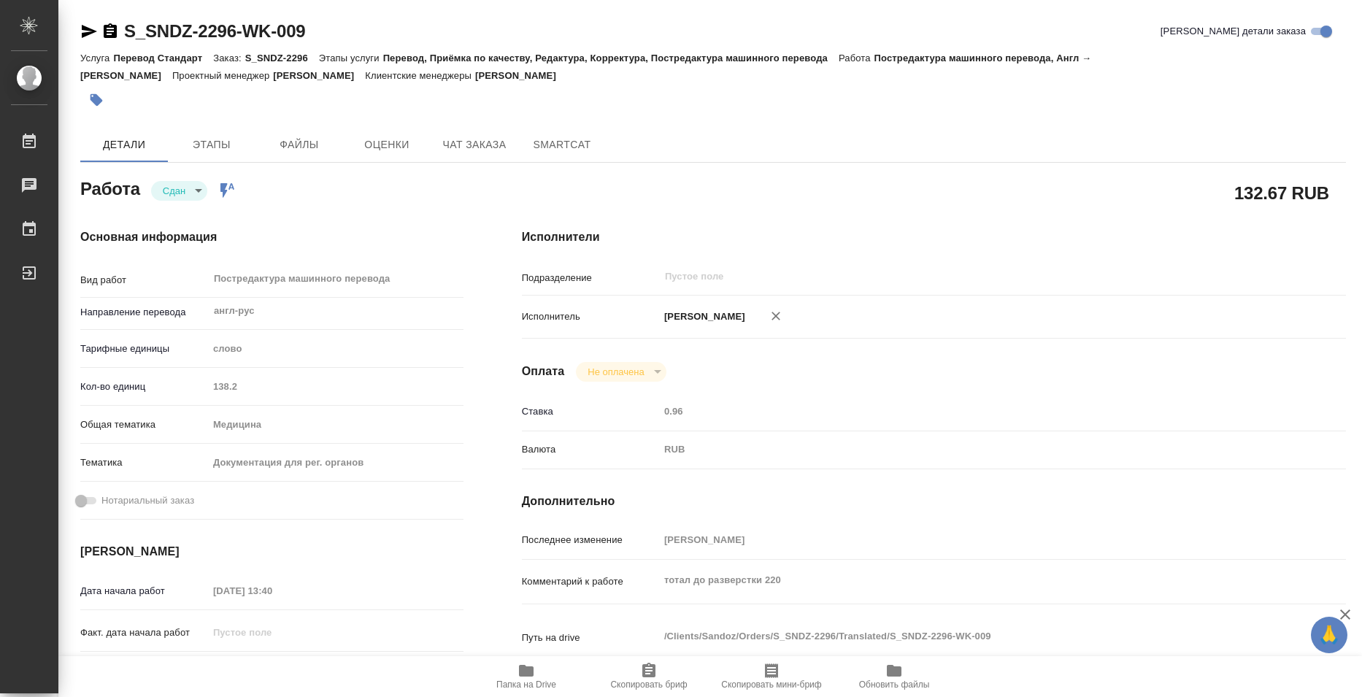
type textarea "x"
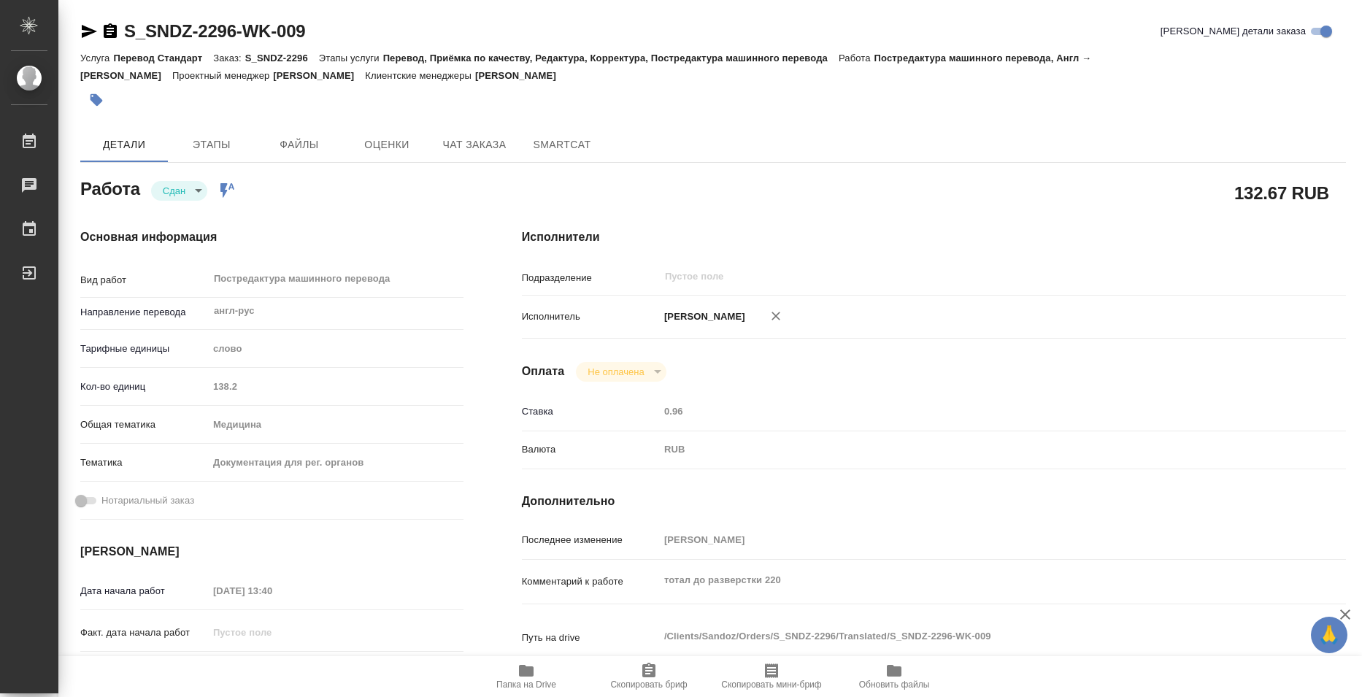
type textarea "x"
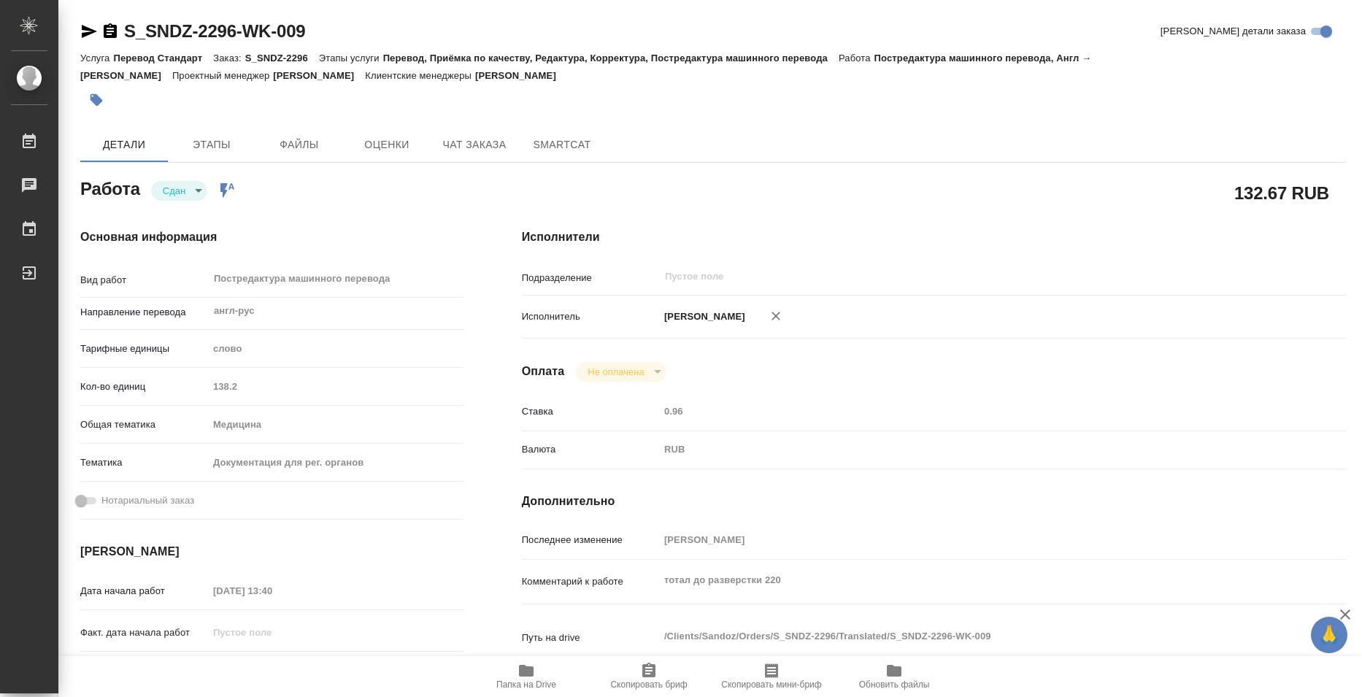
type textarea "x"
